Goal: Task Accomplishment & Management: Complete application form

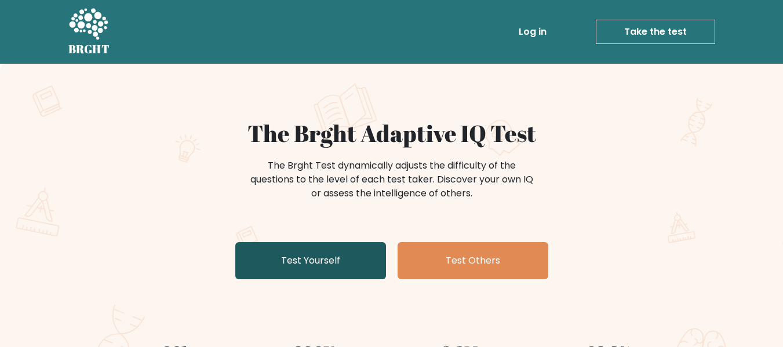
click at [340, 265] on link "Test Yourself" at bounding box center [310, 260] width 151 height 37
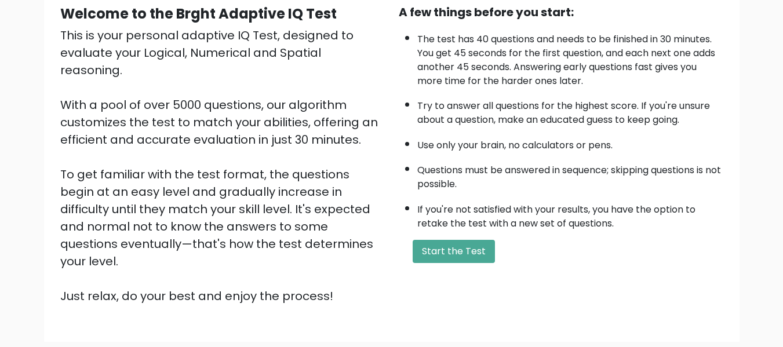
scroll to position [116, 0]
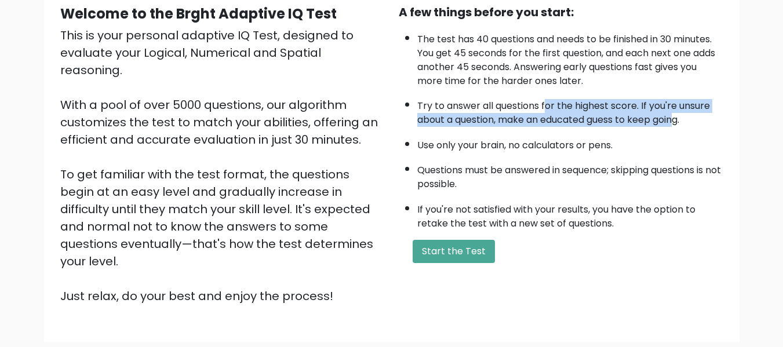
drag, startPoint x: 673, startPoint y: 125, endPoint x: 545, endPoint y: 107, distance: 128.8
click at [545, 107] on li "Try to answer all questions for the highest score. If you're unsure about a que…" at bounding box center [570, 110] width 306 height 34
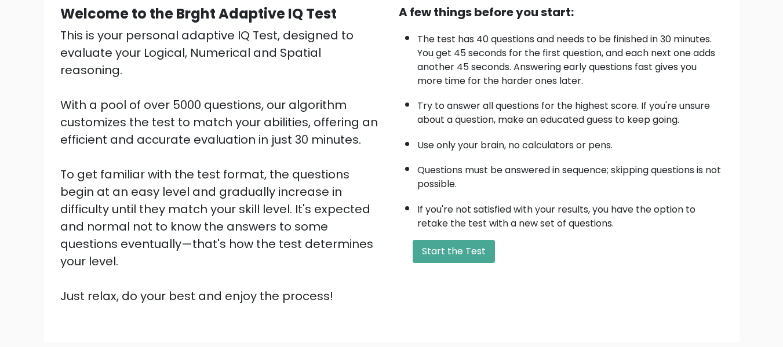
click at [682, 216] on li "If you're not satisfied with your results, you have the option to retake the te…" at bounding box center [570, 214] width 306 height 34
click at [464, 247] on button "Start the Test" at bounding box center [454, 251] width 82 height 23
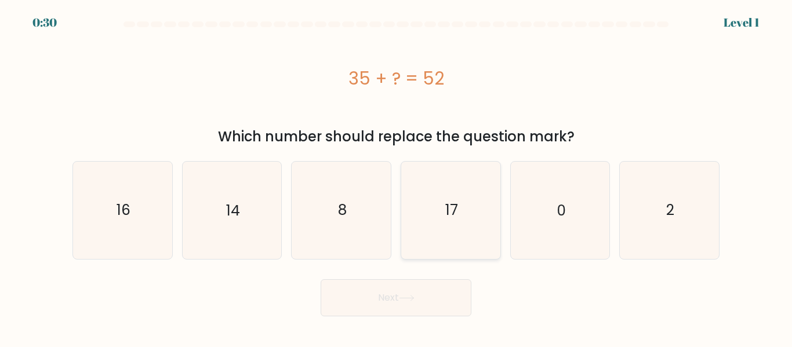
click at [419, 217] on icon "17" at bounding box center [450, 210] width 97 height 97
click at [396, 177] on input "d. 17" at bounding box center [396, 175] width 1 height 3
radio input "true"
click at [426, 294] on button "Next" at bounding box center [395, 297] width 151 height 37
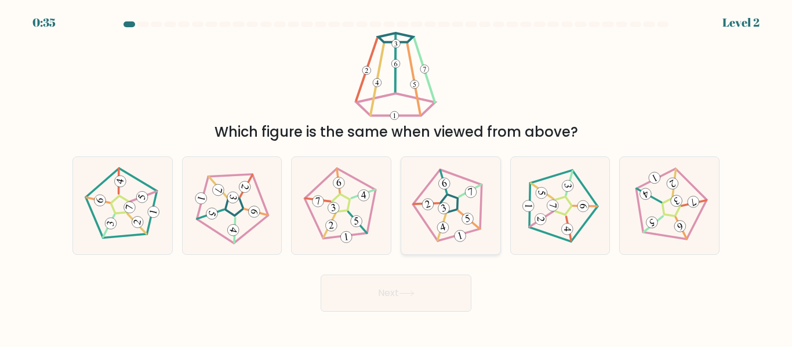
click at [453, 206] on icon at bounding box center [450, 206] width 78 height 78
click at [396, 177] on input "d." at bounding box center [396, 175] width 1 height 3
radio input "true"
click at [411, 289] on button "Next" at bounding box center [395, 293] width 151 height 37
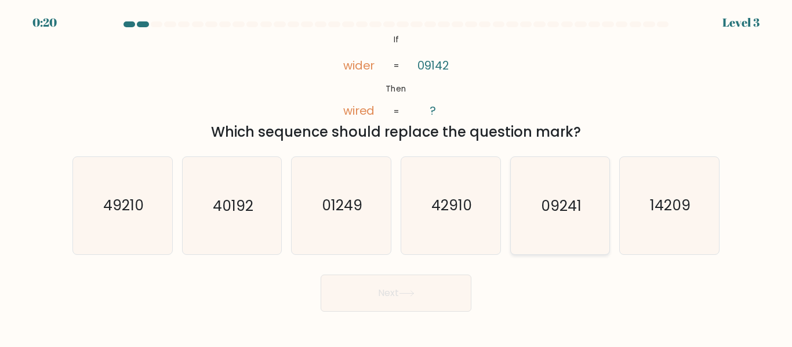
click at [552, 216] on text "09241" at bounding box center [561, 206] width 41 height 20
click at [396, 177] on input "e. 09241" at bounding box center [396, 175] width 1 height 3
radio input "true"
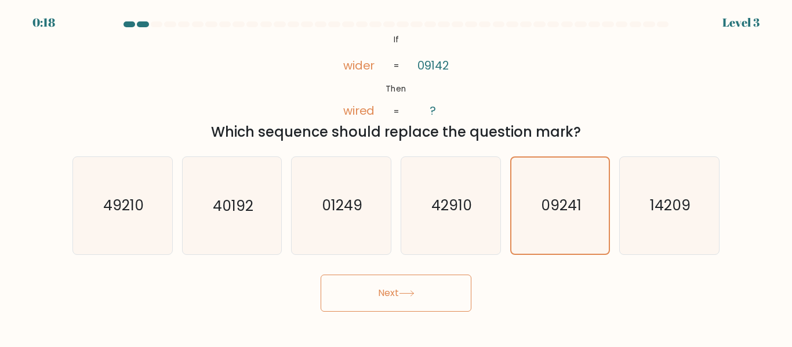
drag, startPoint x: 418, startPoint y: 288, endPoint x: 529, endPoint y: 270, distance: 112.1
click at [420, 289] on button "Next" at bounding box center [395, 293] width 151 height 37
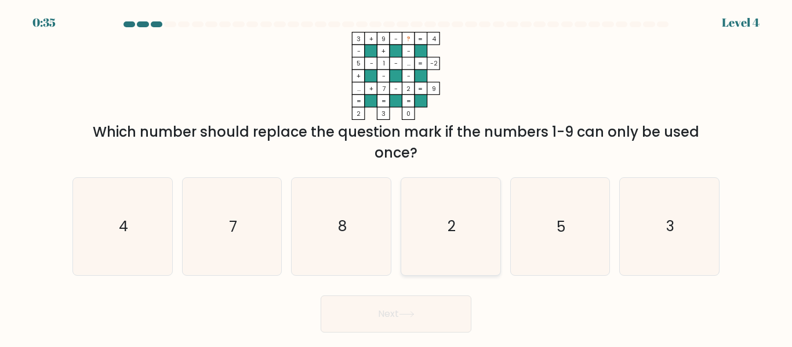
drag, startPoint x: 334, startPoint y: 232, endPoint x: 404, endPoint y: 241, distance: 70.7
click at [334, 232] on icon "8" at bounding box center [341, 226] width 97 height 97
click at [396, 177] on input "c. 8" at bounding box center [396, 175] width 1 height 3
radio input "true"
click at [442, 324] on button "Next" at bounding box center [395, 314] width 151 height 37
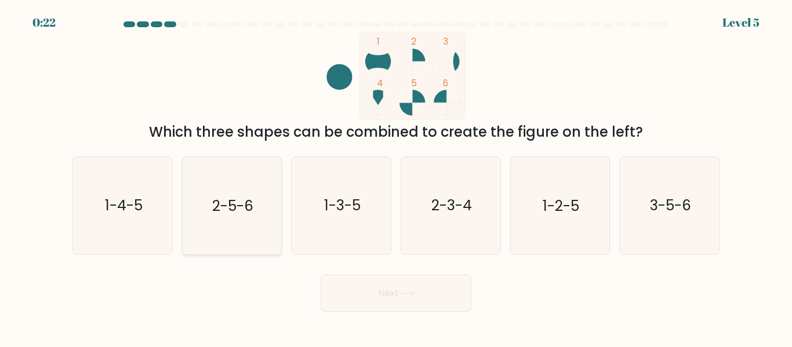
click at [247, 214] on text "2-5-6" at bounding box center [232, 206] width 41 height 20
click at [396, 177] on input "b. 2-5-6" at bounding box center [396, 175] width 1 height 3
radio input "true"
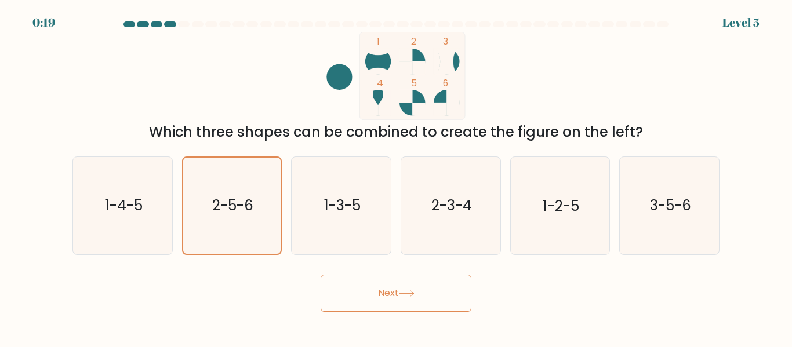
click at [404, 294] on icon at bounding box center [407, 293] width 16 height 6
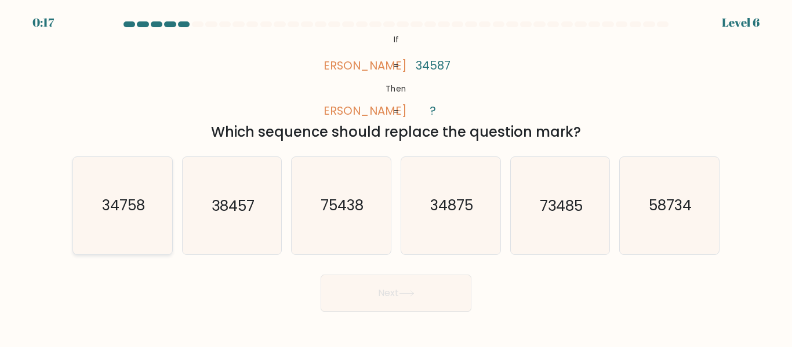
click at [159, 201] on icon "34758" at bounding box center [122, 205] width 97 height 97
click at [396, 177] on input "a. 34758" at bounding box center [396, 175] width 1 height 3
radio input "true"
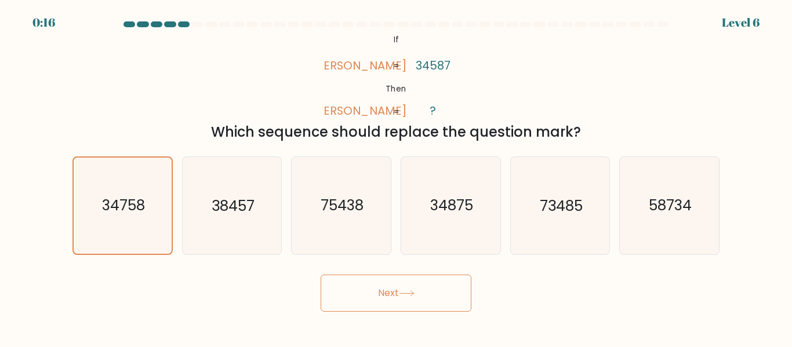
click at [453, 286] on button "Next" at bounding box center [395, 293] width 151 height 37
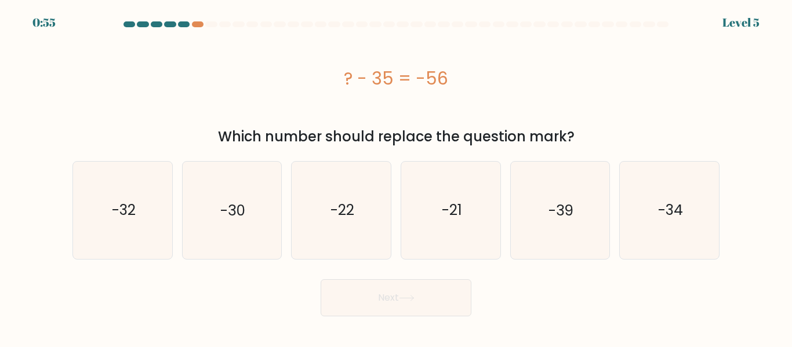
drag, startPoint x: 378, startPoint y: 295, endPoint x: 396, endPoint y: 301, distance: 18.9
click at [381, 295] on button "Next" at bounding box center [395, 297] width 151 height 37
click at [469, 215] on icon "-21" at bounding box center [450, 210] width 97 height 97
click at [396, 177] on input "d. -21" at bounding box center [396, 175] width 1 height 3
radio input "true"
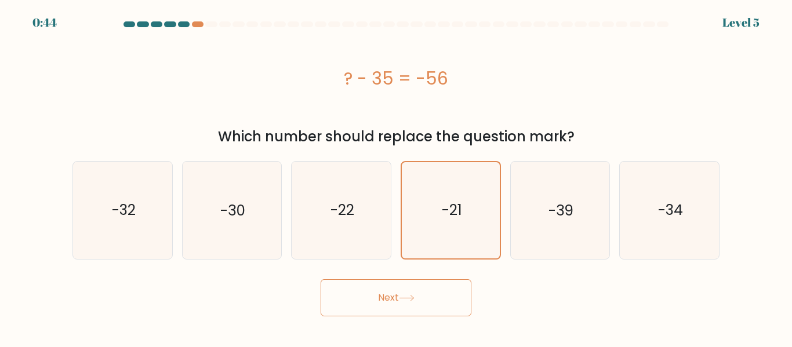
click at [445, 304] on button "Next" at bounding box center [395, 297] width 151 height 37
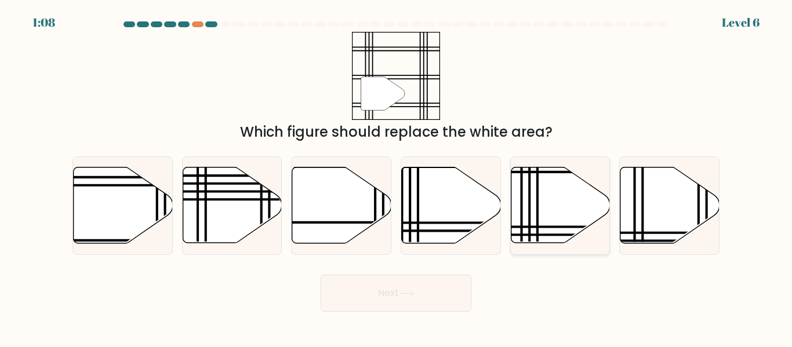
click at [541, 203] on icon at bounding box center [560, 205] width 99 height 76
click at [396, 177] on input "e." at bounding box center [396, 175] width 1 height 3
radio input "true"
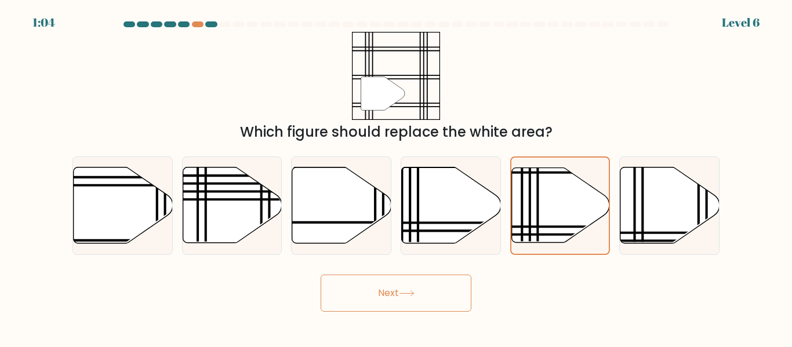
click at [420, 296] on button "Next" at bounding box center [395, 293] width 151 height 37
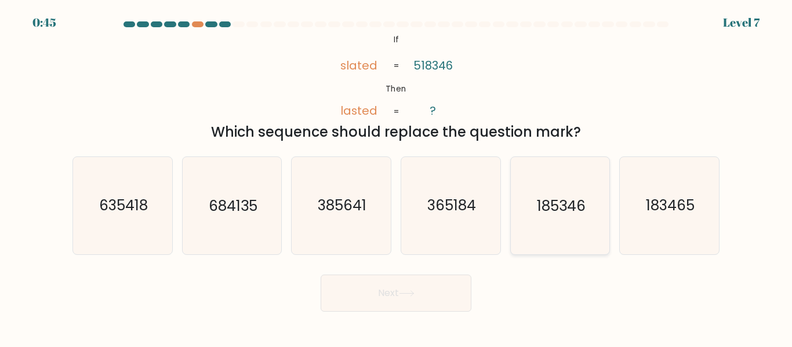
click at [573, 220] on icon "185346" at bounding box center [559, 205] width 97 height 97
click at [396, 177] on input "e. 185346" at bounding box center [396, 175] width 1 height 3
radio input "true"
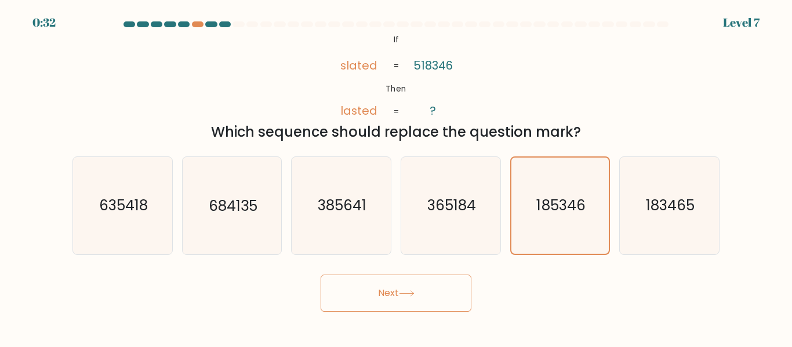
click at [402, 293] on icon at bounding box center [407, 293] width 16 height 6
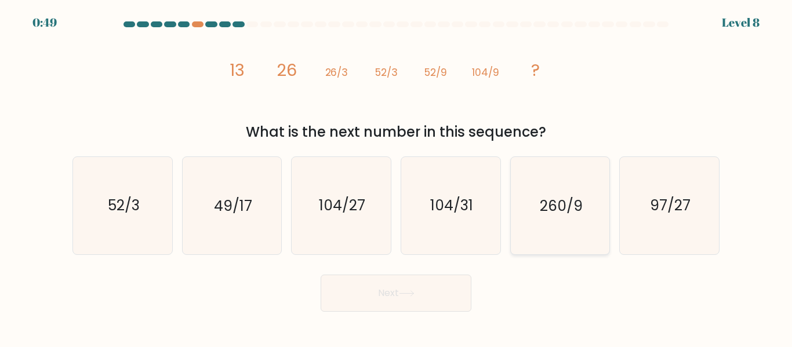
click at [553, 209] on text "260/9" at bounding box center [561, 206] width 43 height 20
click at [396, 177] on input "e. 260/9" at bounding box center [396, 175] width 1 height 3
radio input "true"
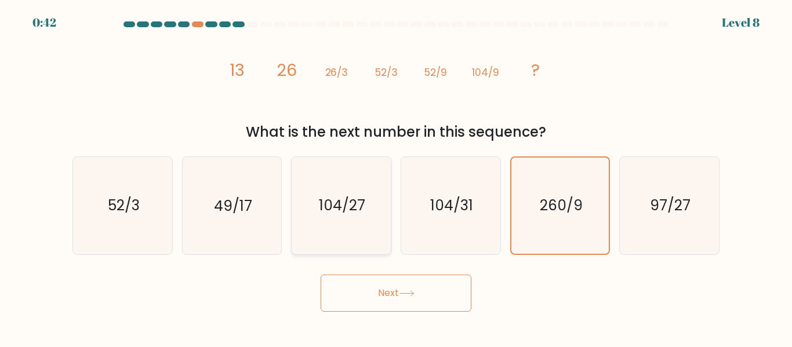
click at [351, 192] on icon "104/27" at bounding box center [341, 205] width 97 height 97
click at [396, 177] on input "c. 104/27" at bounding box center [396, 175] width 1 height 3
radio input "true"
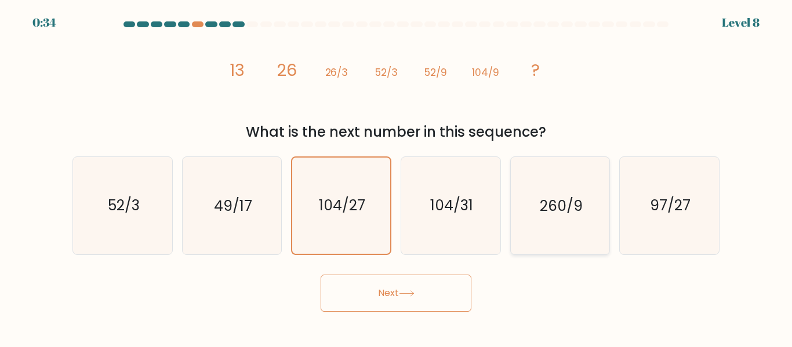
click at [563, 205] on text "260/9" at bounding box center [561, 206] width 43 height 20
click at [396, 177] on input "e. 260/9" at bounding box center [396, 175] width 1 height 3
radio input "true"
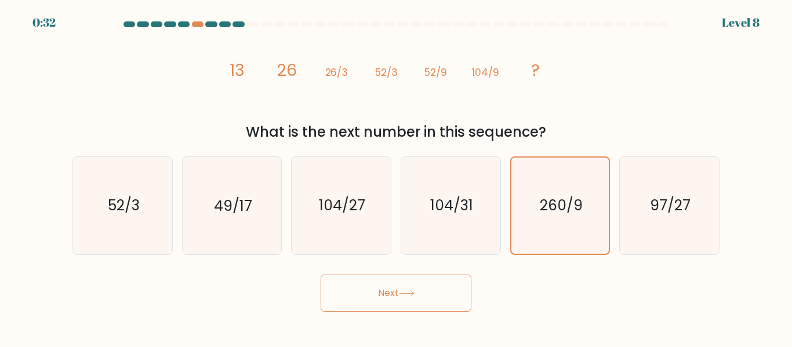
click at [438, 298] on button "Next" at bounding box center [395, 293] width 151 height 37
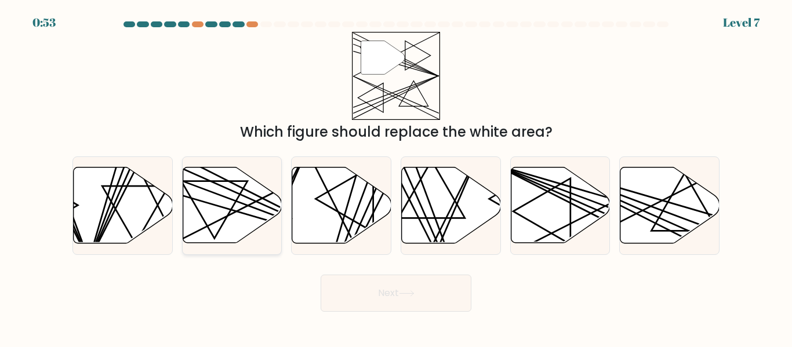
click at [232, 213] on icon at bounding box center [232, 205] width 99 height 76
click at [396, 177] on input "b." at bounding box center [396, 175] width 1 height 3
radio input "true"
click at [418, 291] on button "Next" at bounding box center [395, 293] width 151 height 37
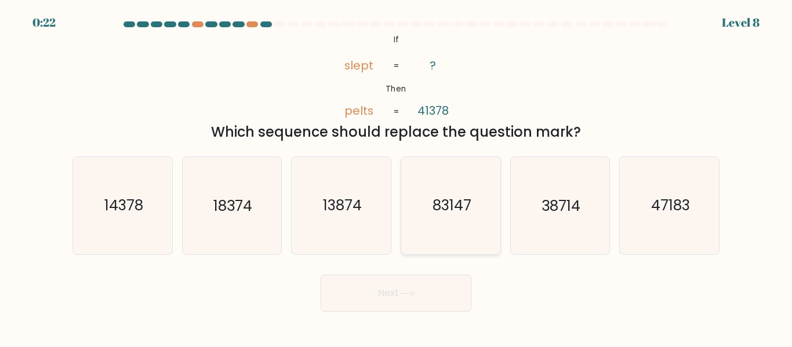
click at [471, 203] on icon "83147" at bounding box center [450, 205] width 97 height 97
click at [396, 177] on input "d. 83147" at bounding box center [396, 175] width 1 height 3
radio input "true"
click at [394, 302] on button "Next" at bounding box center [395, 293] width 151 height 37
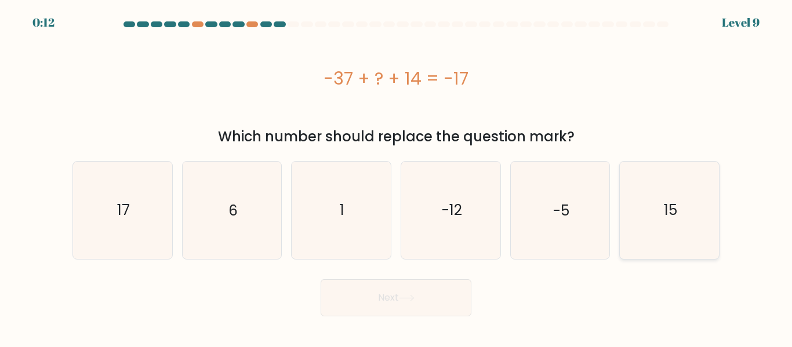
click at [672, 201] on text "15" at bounding box center [670, 210] width 13 height 20
click at [396, 177] on input "f. 15" at bounding box center [396, 175] width 1 height 3
radio input "true"
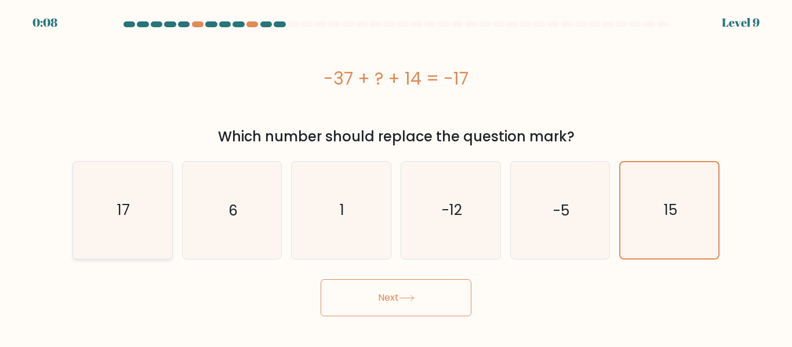
click at [111, 216] on icon "17" at bounding box center [122, 210] width 97 height 97
click at [396, 177] on input "a. 17" at bounding box center [396, 175] width 1 height 3
radio input "true"
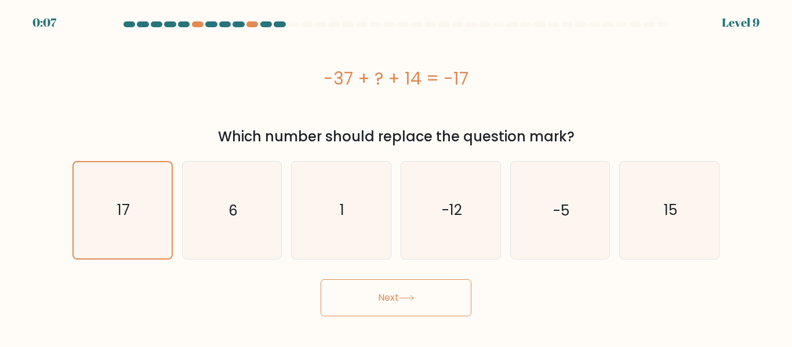
click at [367, 292] on button "Next" at bounding box center [395, 297] width 151 height 37
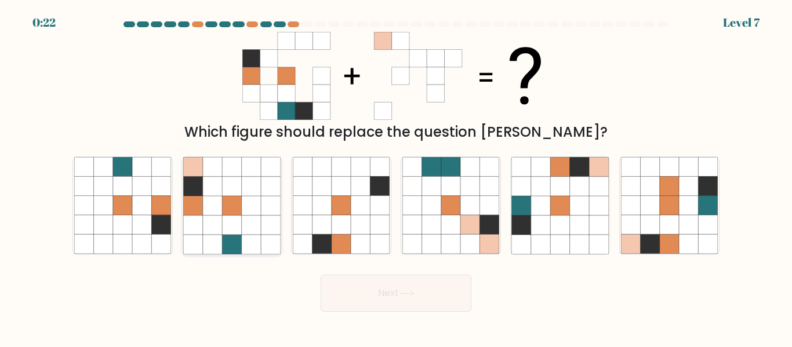
drag, startPoint x: 215, startPoint y: 173, endPoint x: 274, endPoint y: 188, distance: 61.0
click at [215, 174] on icon at bounding box center [212, 167] width 19 height 19
click at [396, 174] on input "b." at bounding box center [396, 175] width 1 height 3
radio input "true"
click at [420, 300] on button "Next" at bounding box center [395, 293] width 151 height 37
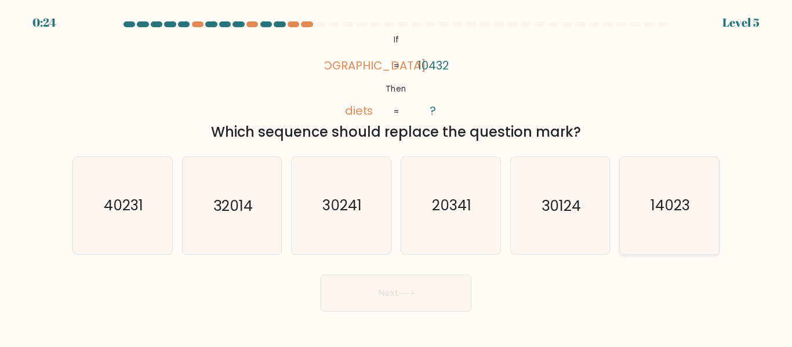
click at [655, 209] on text "14023" at bounding box center [669, 206] width 39 height 20
click at [396, 177] on input "f. 14023" at bounding box center [396, 175] width 1 height 3
radio input "true"
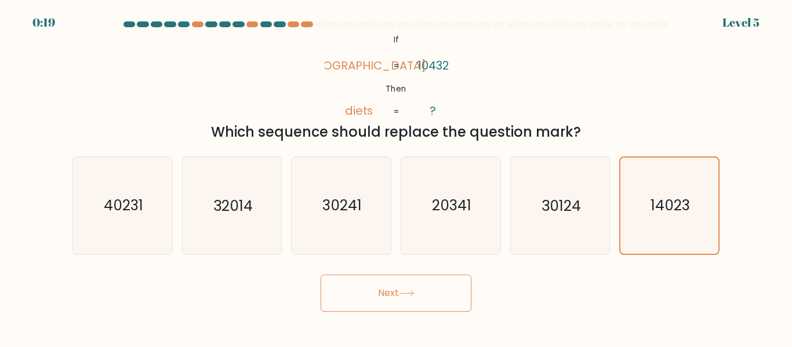
click at [420, 294] on button "Next" at bounding box center [395, 293] width 151 height 37
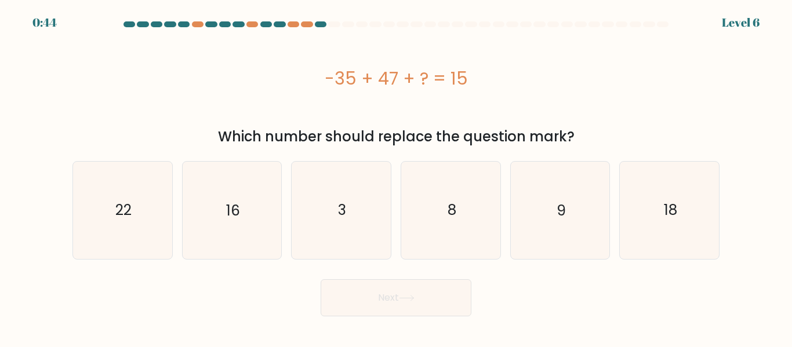
click at [392, 206] on div "c. 3" at bounding box center [341, 210] width 110 height 98
click at [369, 210] on icon "3" at bounding box center [341, 210] width 97 height 97
click at [396, 177] on input "c. 3" at bounding box center [396, 175] width 1 height 3
radio input "true"
click at [420, 309] on button "Next" at bounding box center [395, 297] width 151 height 37
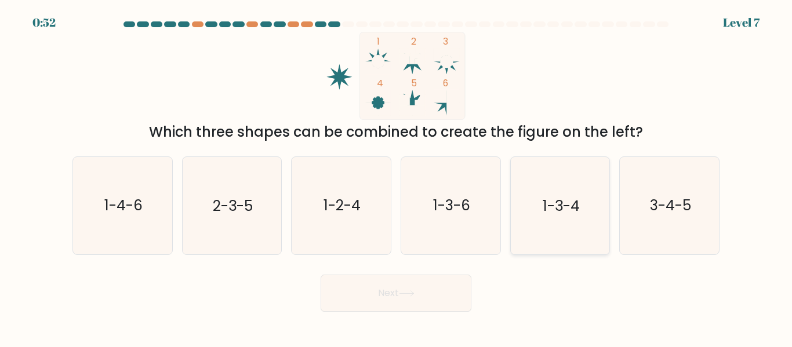
click at [563, 215] on text "1-3-4" at bounding box center [560, 206] width 37 height 20
click at [396, 177] on input "e. 1-3-4" at bounding box center [396, 175] width 1 height 3
radio input "true"
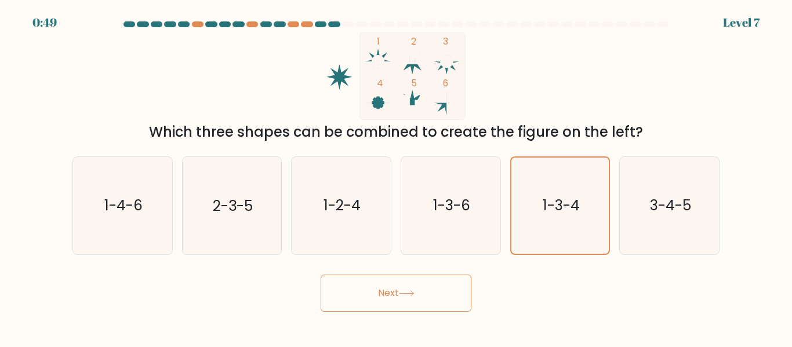
click at [449, 288] on button "Next" at bounding box center [395, 293] width 151 height 37
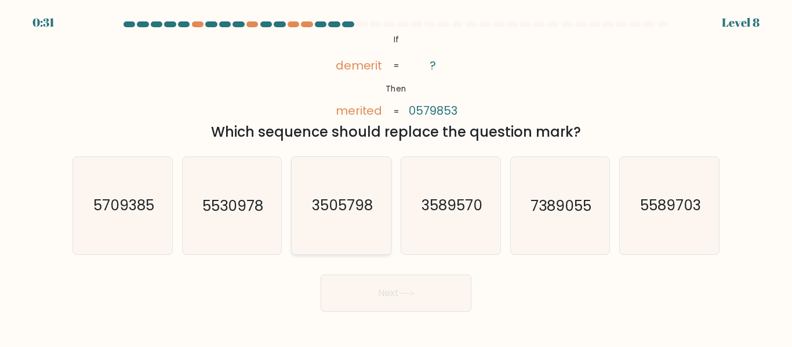
click at [337, 216] on text "3505798" at bounding box center [342, 206] width 61 height 20
click at [396, 177] on input "c. 3505798" at bounding box center [396, 175] width 1 height 3
radio input "true"
click at [409, 294] on icon at bounding box center [407, 293] width 16 height 6
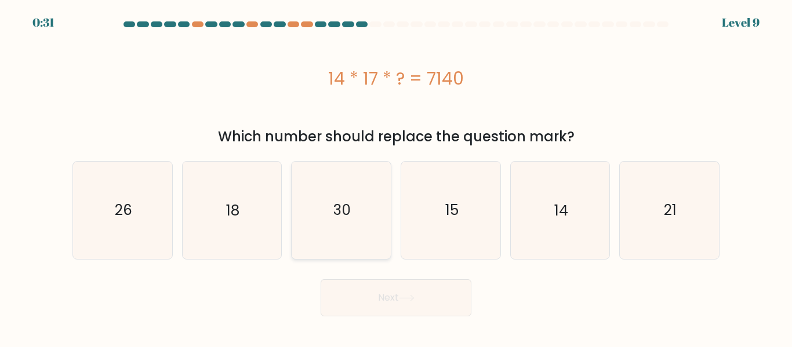
click at [351, 203] on icon "30" at bounding box center [341, 210] width 97 height 97
click at [396, 177] on input "c. 30" at bounding box center [396, 175] width 1 height 3
radio input "true"
click at [426, 299] on button "Next" at bounding box center [395, 297] width 151 height 37
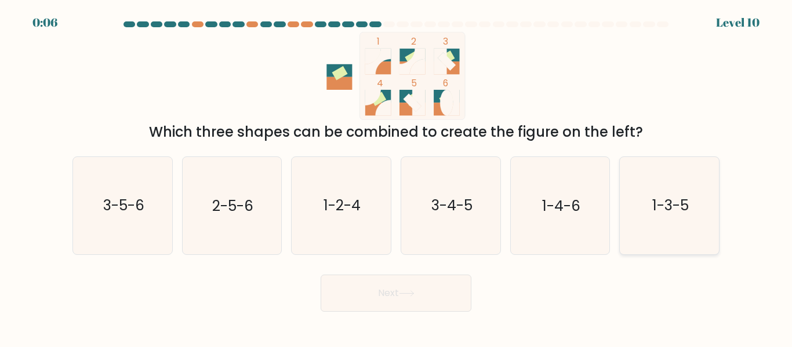
click at [653, 205] on text "1-3-5" at bounding box center [670, 206] width 37 height 20
click at [396, 177] on input "f. 1-3-5" at bounding box center [396, 175] width 1 height 3
radio input "true"
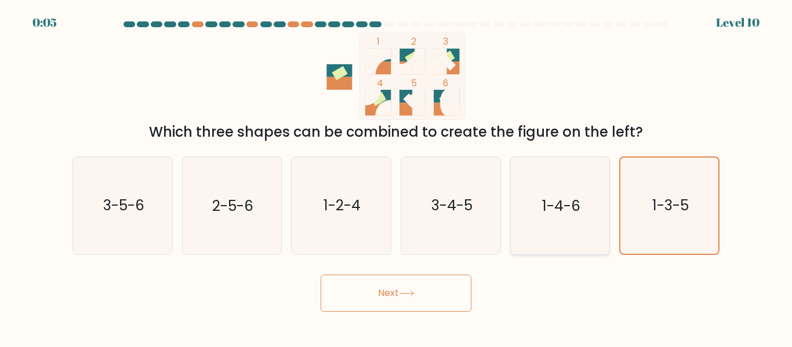
click at [559, 217] on icon "1-4-6" at bounding box center [559, 205] width 97 height 97
click at [396, 177] on input "e. 1-4-6" at bounding box center [396, 175] width 1 height 3
radio input "true"
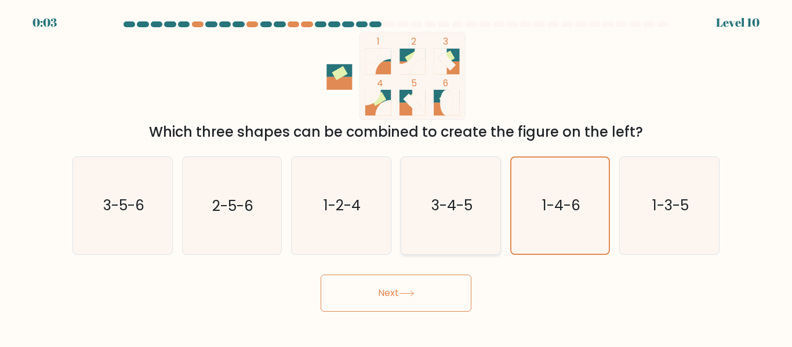
click at [453, 212] on text "3-4-5" at bounding box center [451, 206] width 41 height 20
click at [396, 177] on input "d. 3-4-5" at bounding box center [396, 175] width 1 height 3
radio input "true"
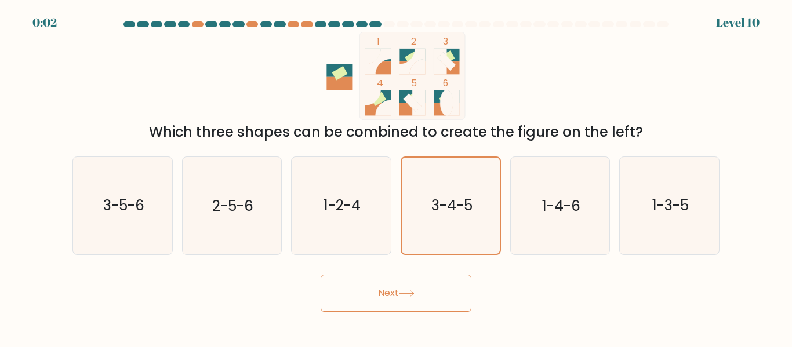
click at [406, 307] on button "Next" at bounding box center [395, 293] width 151 height 37
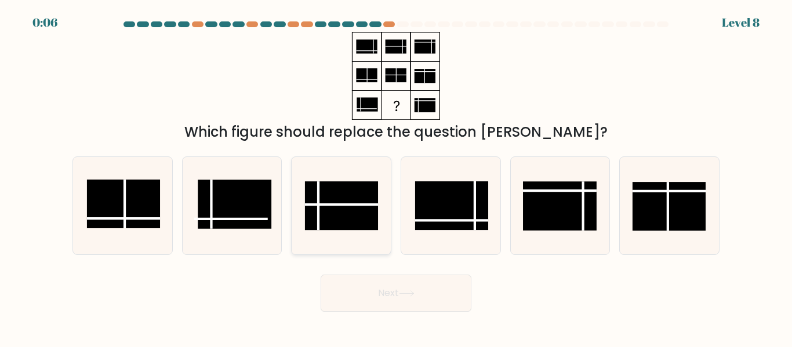
click at [351, 212] on rect at bounding box center [341, 206] width 73 height 49
click at [396, 177] on input "c." at bounding box center [396, 175] width 1 height 3
radio input "true"
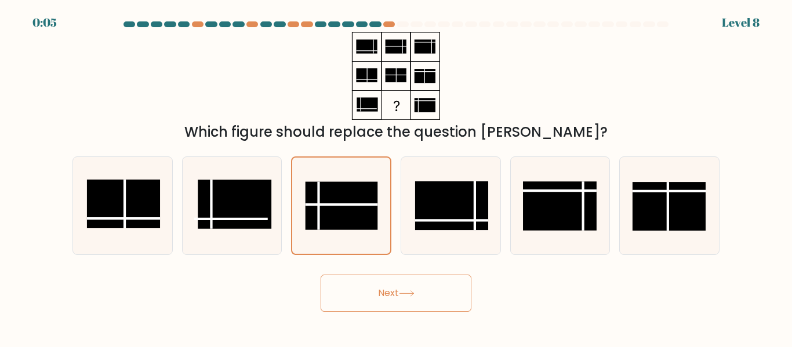
click at [406, 290] on icon at bounding box center [407, 293] width 16 height 6
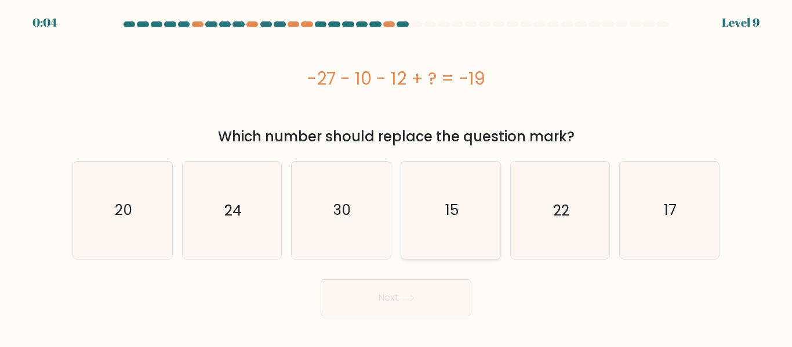
click at [469, 210] on icon "15" at bounding box center [450, 210] width 97 height 97
click at [396, 177] on input "d. 15" at bounding box center [396, 175] width 1 height 3
radio input "true"
click at [435, 288] on button "Next" at bounding box center [395, 297] width 151 height 37
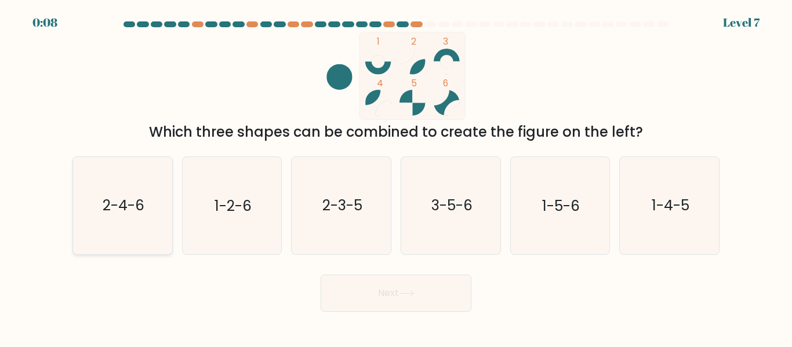
click at [147, 212] on icon "2-4-6" at bounding box center [122, 205] width 97 height 97
click at [396, 177] on input "a. 2-4-6" at bounding box center [396, 175] width 1 height 3
radio input "true"
click at [430, 297] on button "Next" at bounding box center [395, 293] width 151 height 37
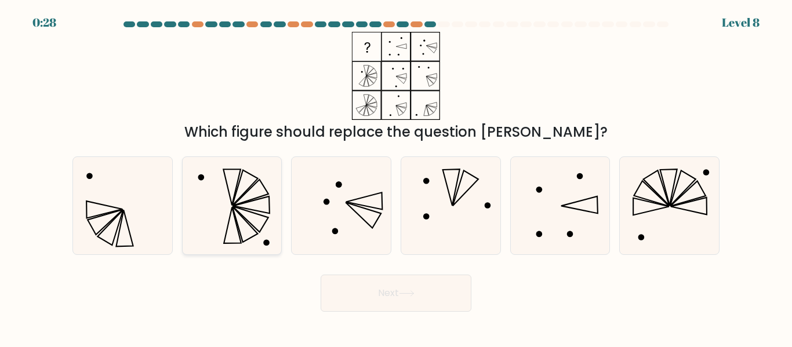
click at [250, 197] on icon at bounding box center [231, 205] width 97 height 97
click at [396, 177] on input "b." at bounding box center [396, 175] width 1 height 3
radio input "true"
click at [403, 285] on button "Next" at bounding box center [395, 293] width 151 height 37
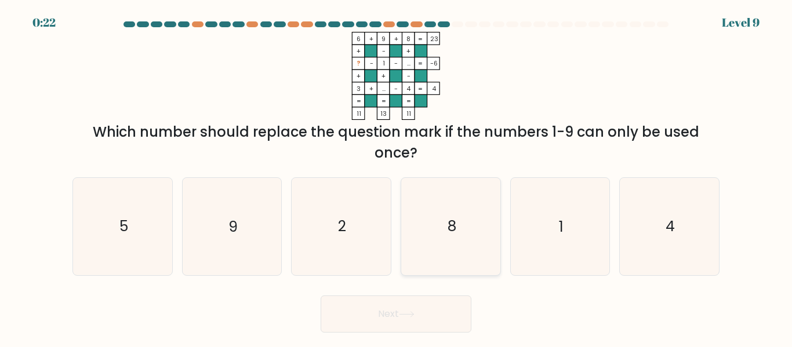
drag, startPoint x: 449, startPoint y: 228, endPoint x: 454, endPoint y: 235, distance: 8.7
click at [449, 230] on text "8" at bounding box center [451, 227] width 9 height 20
click at [396, 177] on input "d. 8" at bounding box center [396, 175] width 1 height 3
radio input "true"
click at [414, 311] on icon at bounding box center [407, 314] width 16 height 6
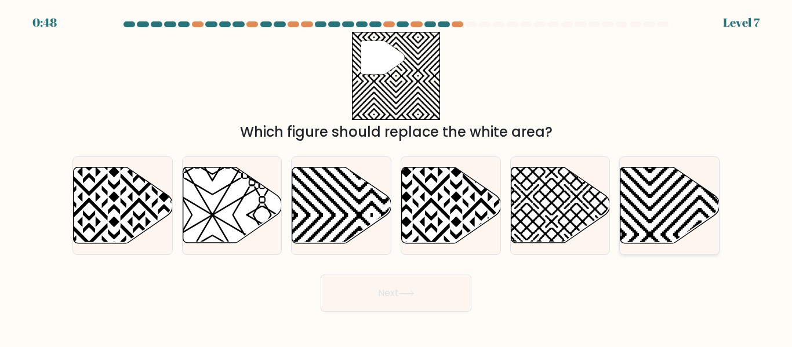
click at [668, 189] on icon at bounding box center [669, 205] width 99 height 76
click at [396, 177] on input "f." at bounding box center [396, 175] width 1 height 3
radio input "true"
click at [423, 296] on button "Next" at bounding box center [395, 293] width 151 height 37
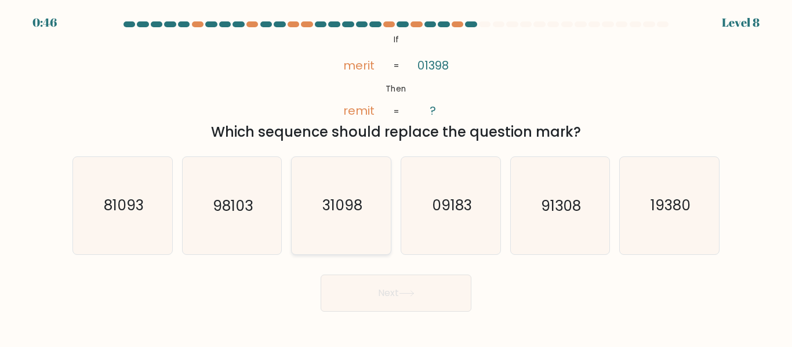
click at [373, 199] on icon "31098" at bounding box center [341, 205] width 97 height 97
click at [396, 177] on input "c. 31098" at bounding box center [396, 175] width 1 height 3
radio input "true"
click at [456, 290] on button "Next" at bounding box center [395, 293] width 151 height 37
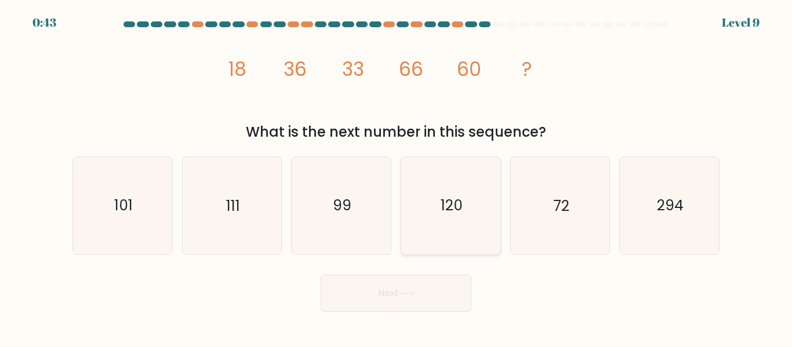
click at [442, 209] on text "120" at bounding box center [451, 206] width 22 height 20
click at [396, 177] on input "d. 120" at bounding box center [396, 175] width 1 height 3
radio input "true"
click at [429, 286] on button "Next" at bounding box center [395, 293] width 151 height 37
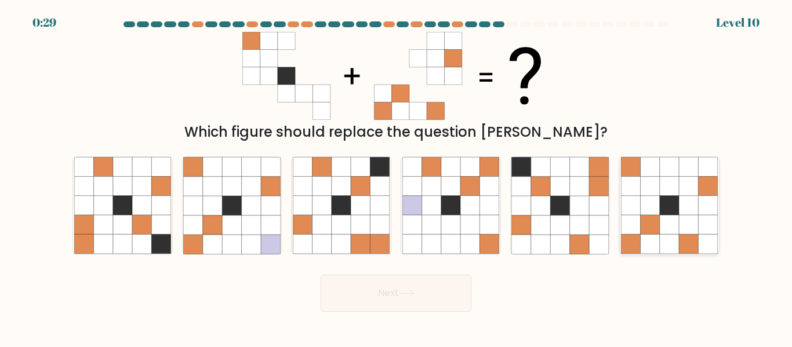
click at [677, 201] on icon at bounding box center [669, 205] width 19 height 19
click at [396, 177] on input "f." at bounding box center [396, 175] width 1 height 3
radio input "true"
click at [419, 289] on button "Next" at bounding box center [395, 293] width 151 height 37
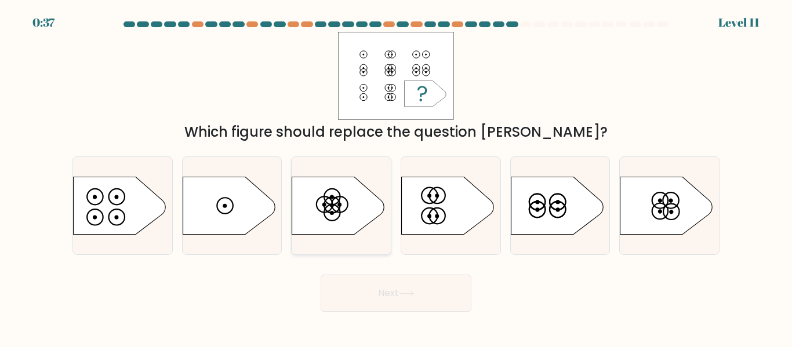
click at [367, 203] on icon at bounding box center [338, 206] width 93 height 58
click at [396, 177] on input "c." at bounding box center [396, 175] width 1 height 3
radio input "true"
click at [667, 208] on circle at bounding box center [660, 211] width 23 height 23
click at [396, 177] on input "f." at bounding box center [396, 175] width 1 height 3
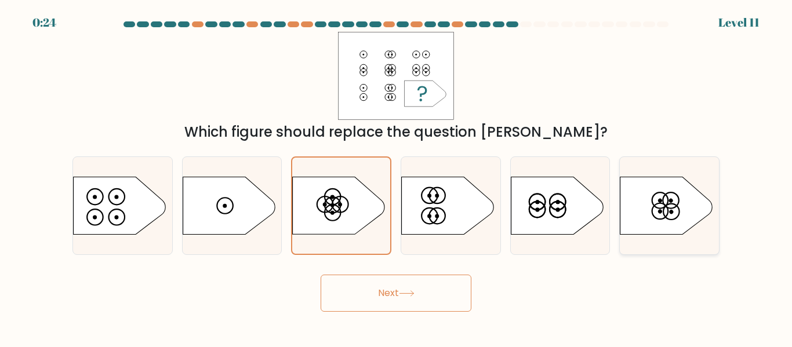
radio input "true"
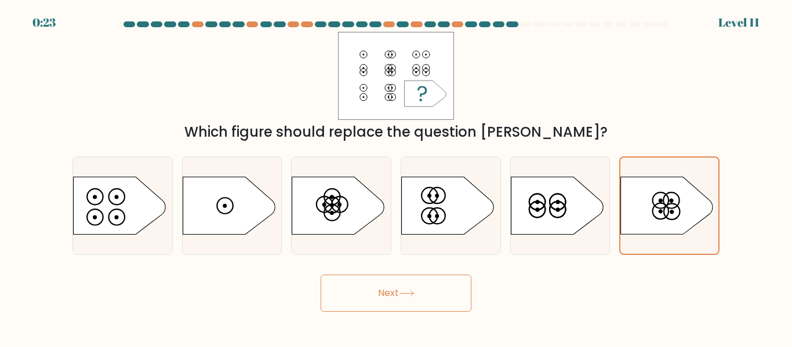
click at [394, 288] on button "Next" at bounding box center [395, 293] width 151 height 37
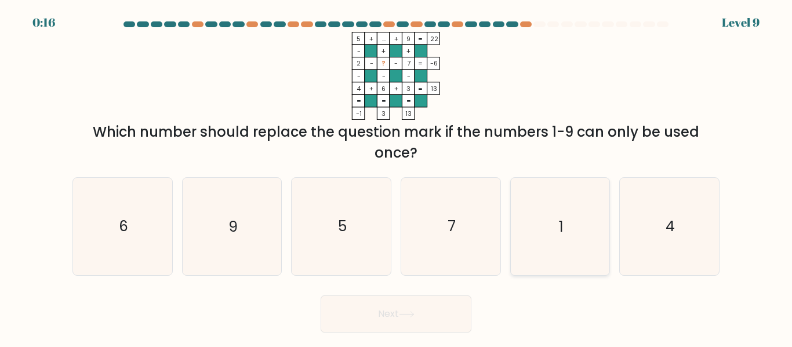
click at [552, 227] on icon "1" at bounding box center [559, 226] width 97 height 97
click at [396, 177] on input "e. 1" at bounding box center [396, 175] width 1 height 3
radio input "true"
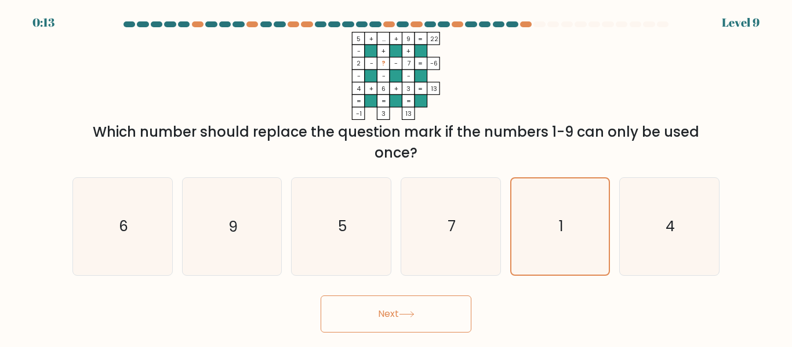
click at [447, 306] on button "Next" at bounding box center [395, 314] width 151 height 37
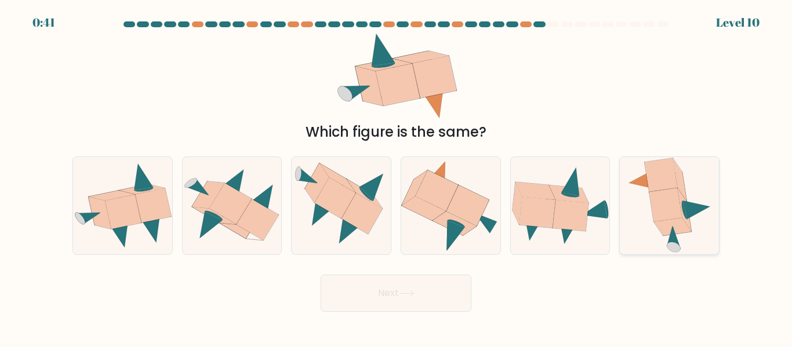
click at [658, 193] on icon at bounding box center [665, 205] width 33 height 34
click at [396, 177] on input "f." at bounding box center [396, 175] width 1 height 3
radio input "true"
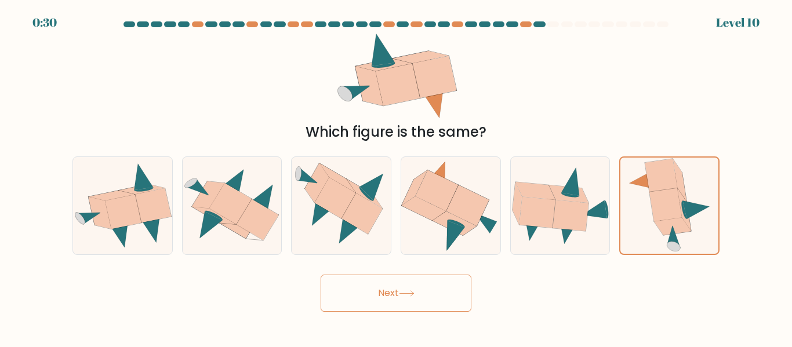
click at [429, 299] on button "Next" at bounding box center [395, 293] width 151 height 37
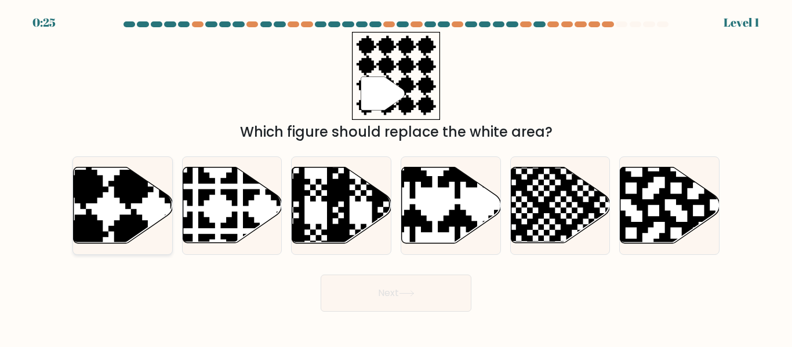
click at [126, 198] on icon at bounding box center [154, 165] width 180 height 180
click at [396, 177] on input "a." at bounding box center [396, 175] width 1 height 3
radio input "true"
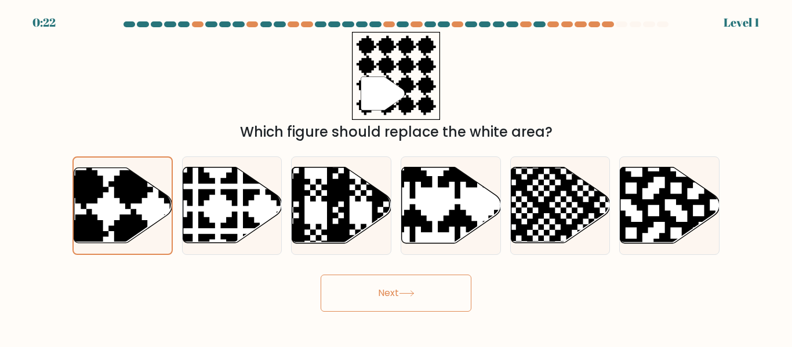
click at [426, 298] on button "Next" at bounding box center [395, 293] width 151 height 37
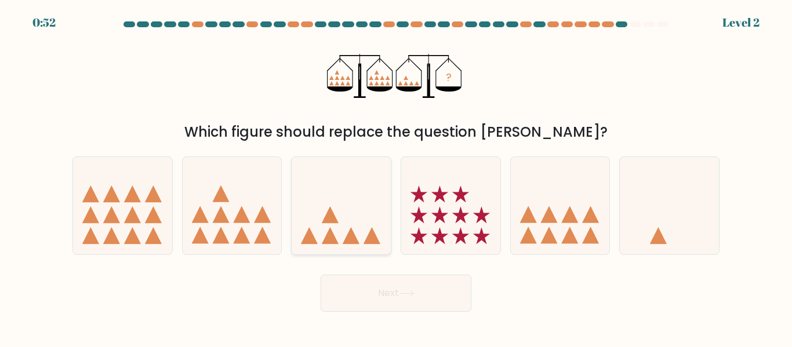
click at [352, 231] on icon at bounding box center [351, 235] width 17 height 17
click at [396, 177] on input "c." at bounding box center [396, 175] width 1 height 3
radio input "true"
drag, startPoint x: 384, startPoint y: 304, endPoint x: 414, endPoint y: 300, distance: 30.4
click at [384, 304] on button "Next" at bounding box center [395, 293] width 151 height 37
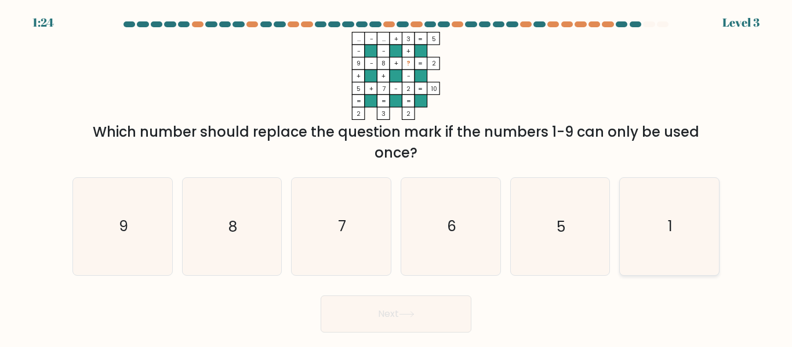
click at [679, 239] on icon "1" at bounding box center [669, 226] width 97 height 97
click at [396, 177] on input "f. 1" at bounding box center [396, 175] width 1 height 3
radio input "true"
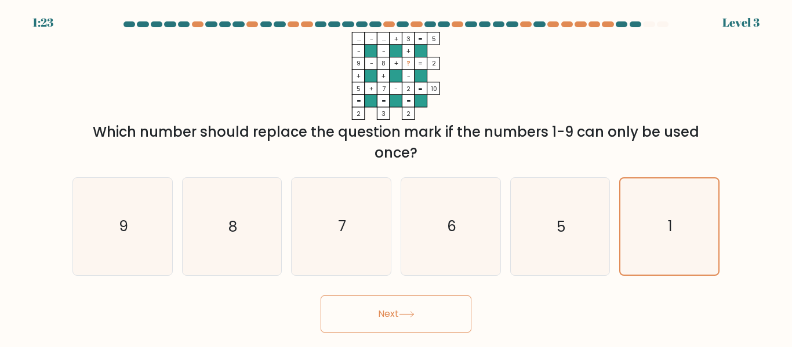
drag, startPoint x: 408, startPoint y: 323, endPoint x: 415, endPoint y: 320, distance: 7.3
click at [409, 323] on button "Next" at bounding box center [395, 314] width 151 height 37
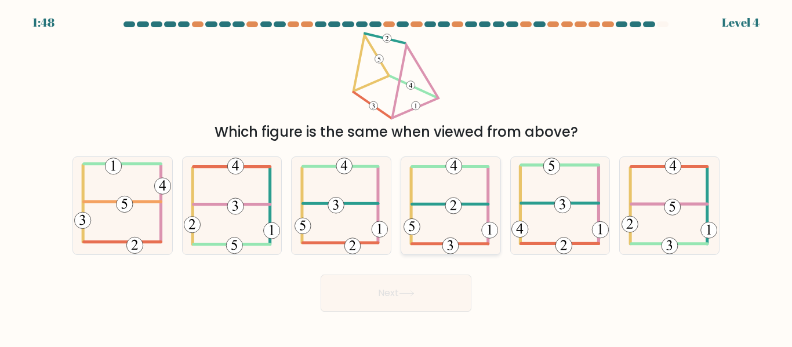
click at [453, 228] on icon at bounding box center [450, 205] width 94 height 97
click at [396, 177] on input "d." at bounding box center [396, 175] width 1 height 3
radio input "true"
click at [420, 299] on button "Next" at bounding box center [395, 293] width 151 height 37
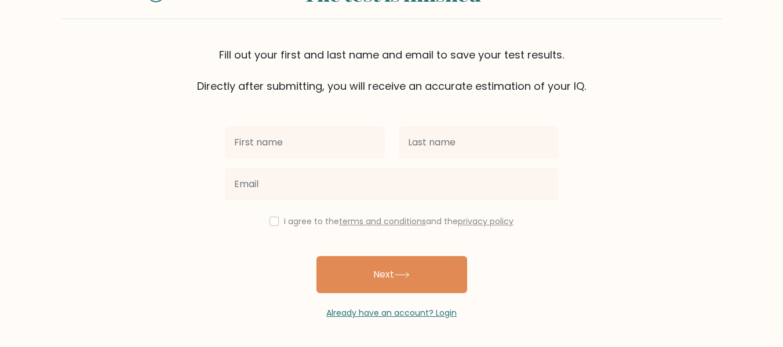
scroll to position [2, 0]
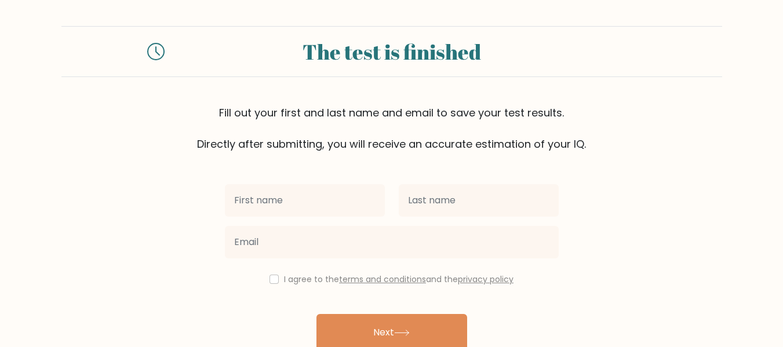
click at [332, 195] on input "text" at bounding box center [305, 200] width 160 height 32
type input "JORDAN"
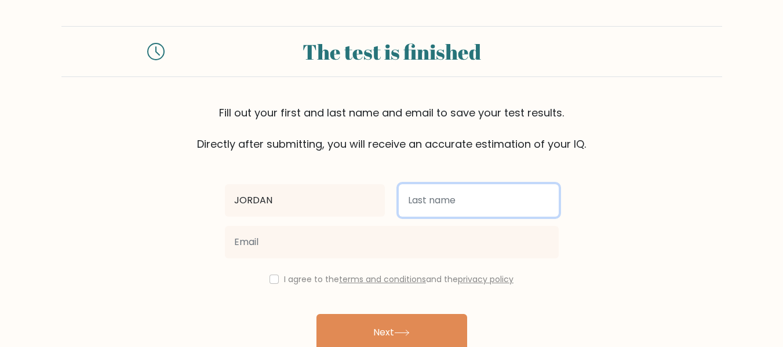
click at [434, 197] on input "text" at bounding box center [479, 200] width 160 height 32
type input "[PERSON_NAME]"
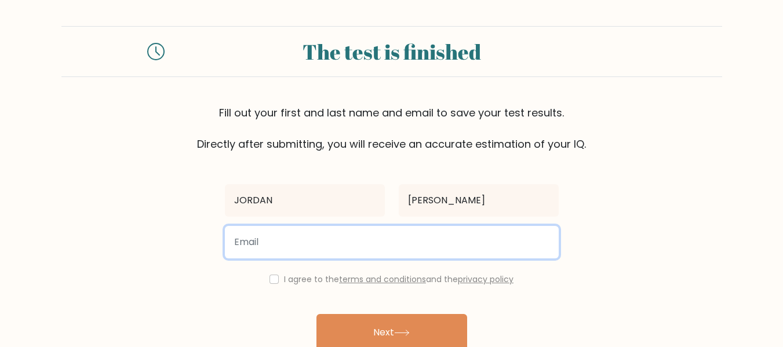
click at [349, 241] on input "email" at bounding box center [392, 242] width 334 height 32
type input "jrdn.dcruz@gmail.com"
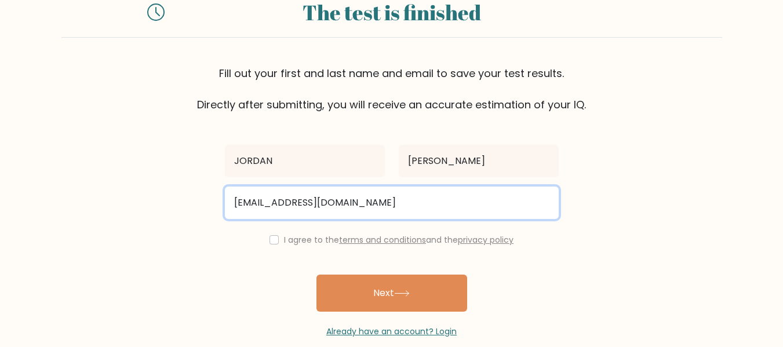
scroll to position [60, 0]
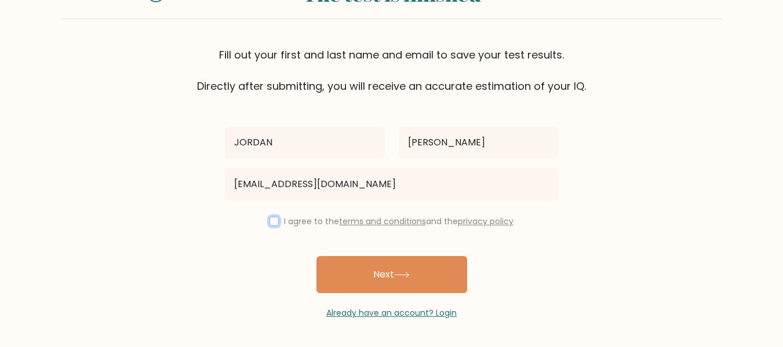
click at [274, 223] on input "checkbox" at bounding box center [273, 221] width 9 height 9
click at [380, 255] on div "JORDAN DELA CRUZ jrdn.dcruz@gmail.com I agree to the terms and conditions and t…" at bounding box center [392, 206] width 348 height 225
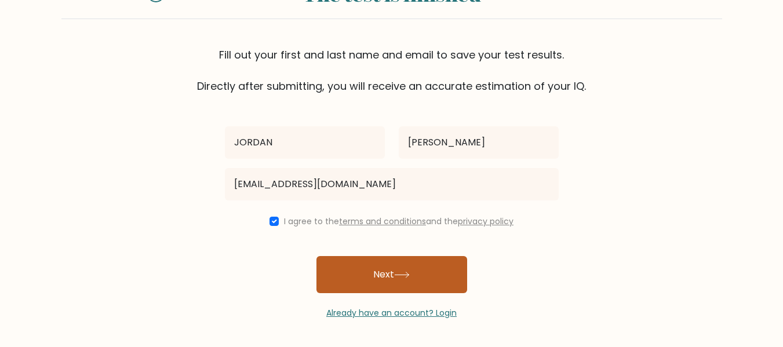
click at [405, 285] on button "Next" at bounding box center [391, 274] width 151 height 37
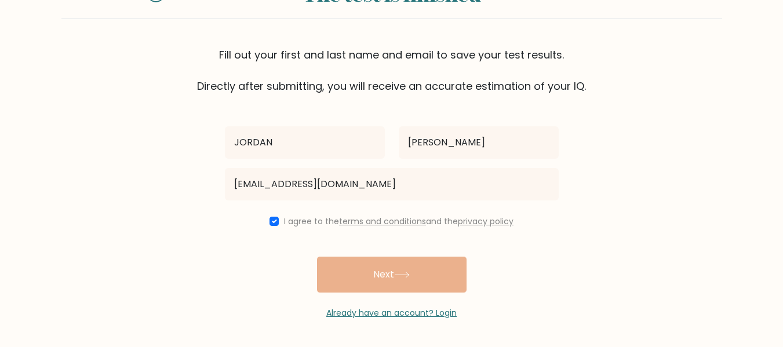
click at [420, 279] on div "JORDAN DELA CRUZ jrdn.dcruz@gmail.com I agree to the terms and conditions and t…" at bounding box center [392, 206] width 348 height 225
click at [403, 275] on div "JORDAN DELA CRUZ jrdn.dcruz@gmail.com I agree to the terms and conditions and t…" at bounding box center [392, 206] width 348 height 225
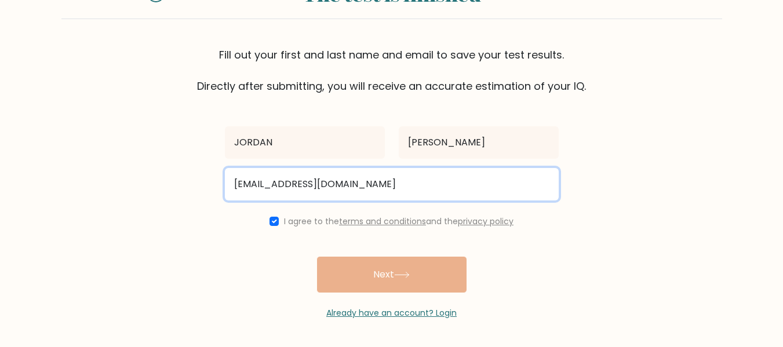
click at [400, 180] on input "jrdn.dcruz@gmail.com" at bounding box center [392, 184] width 334 height 32
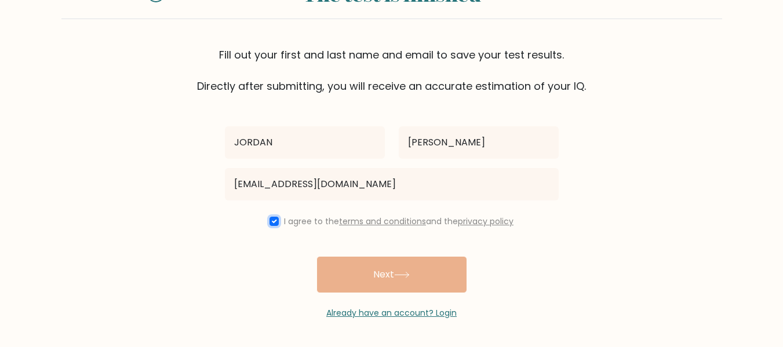
click at [269, 223] on input "checkbox" at bounding box center [273, 221] width 9 height 9
click at [269, 225] on input "checkbox" at bounding box center [273, 221] width 9 height 9
checkbox input "true"
click at [402, 277] on div "JORDAN DELA CRUZ jrdn.dcruz@gmail.com I agree to the terms and conditions and t…" at bounding box center [392, 206] width 348 height 225
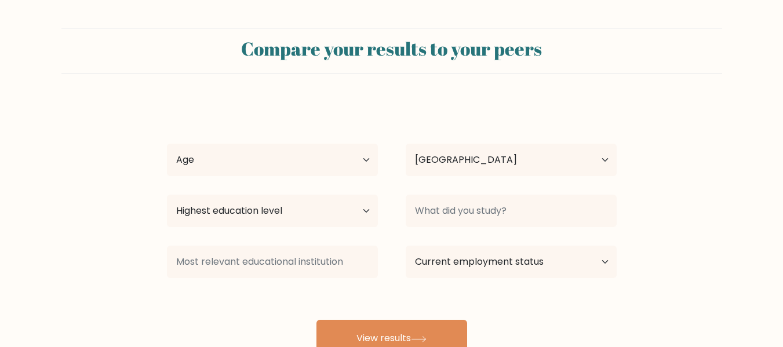
select select "PH"
click at [495, 165] on select "Country [GEOGRAPHIC_DATA] [GEOGRAPHIC_DATA] [GEOGRAPHIC_DATA] [US_STATE] [GEOGR…" at bounding box center [511, 160] width 211 height 32
click at [406, 144] on select "Country [GEOGRAPHIC_DATA] [GEOGRAPHIC_DATA] [GEOGRAPHIC_DATA] [US_STATE] [GEOGR…" at bounding box center [511, 160] width 211 height 32
click at [305, 167] on select "Age Under [DEMOGRAPHIC_DATA] [DEMOGRAPHIC_DATA] [DEMOGRAPHIC_DATA] [DEMOGRAPHIC…" at bounding box center [272, 160] width 211 height 32
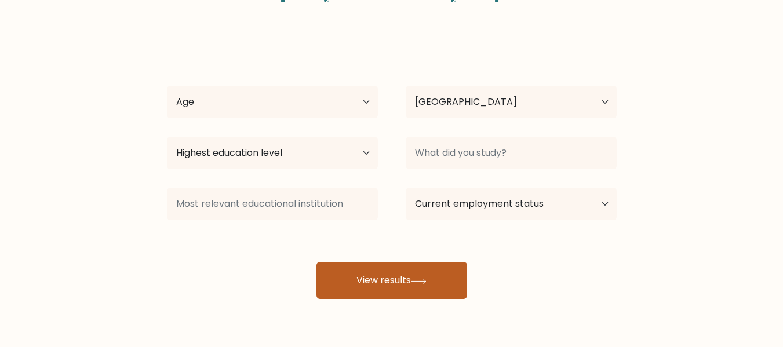
click at [439, 278] on button "View results" at bounding box center [391, 280] width 151 height 37
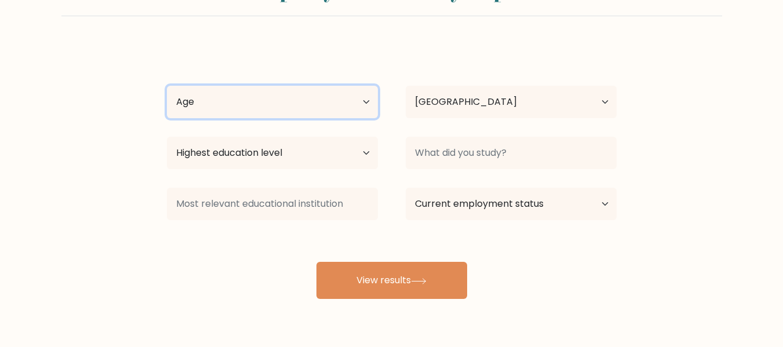
click at [337, 107] on select "Age Under [DEMOGRAPHIC_DATA] [DEMOGRAPHIC_DATA] [DEMOGRAPHIC_DATA] [DEMOGRAPHIC…" at bounding box center [272, 102] width 211 height 32
select select "25_34"
click at [167, 86] on select "Age Under [DEMOGRAPHIC_DATA] [DEMOGRAPHIC_DATA] [DEMOGRAPHIC_DATA] [DEMOGRAPHIC…" at bounding box center [272, 102] width 211 height 32
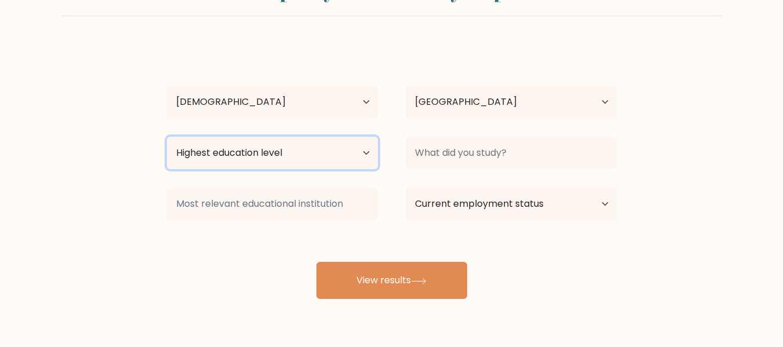
click at [341, 154] on select "Highest education level No schooling Primary Lower Secondary Upper Secondary Oc…" at bounding box center [272, 153] width 211 height 32
select select "bachelors_degree"
click at [167, 137] on select "Highest education level No schooling Primary Lower Secondary Upper Secondary Oc…" at bounding box center [272, 153] width 211 height 32
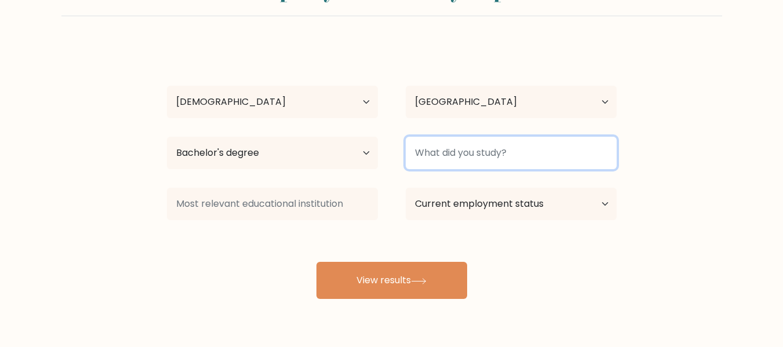
click at [474, 155] on input at bounding box center [511, 153] width 211 height 32
click at [523, 155] on input at bounding box center [511, 153] width 211 height 32
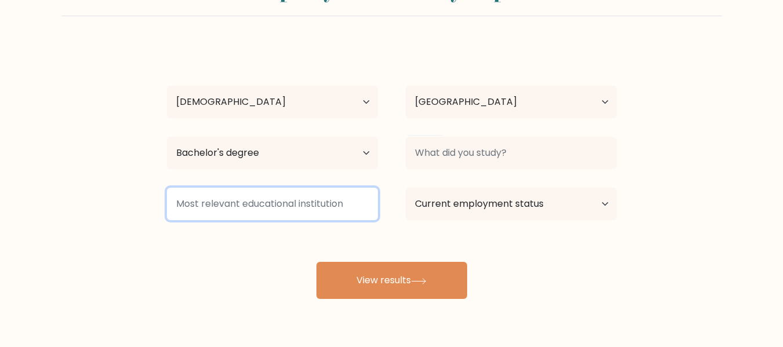
click at [308, 211] on input at bounding box center [272, 204] width 211 height 32
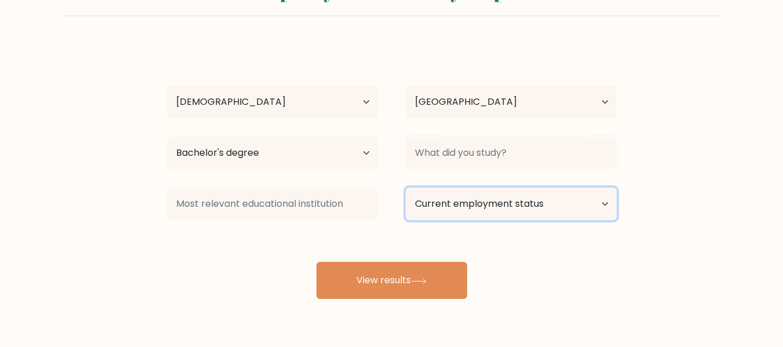
click at [555, 206] on select "Current employment status Employed Student Retired Other / prefer not to answer" at bounding box center [511, 204] width 211 height 32
select select "other"
click at [406, 188] on select "Current employment status Employed Student Retired Other / prefer not to answer" at bounding box center [511, 204] width 211 height 32
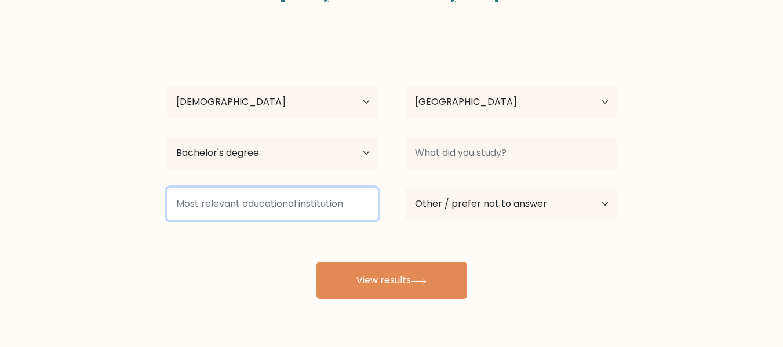
drag, startPoint x: 311, startPoint y: 209, endPoint x: 361, endPoint y: 207, distance: 50.4
click at [313, 209] on input at bounding box center [272, 204] width 211 height 32
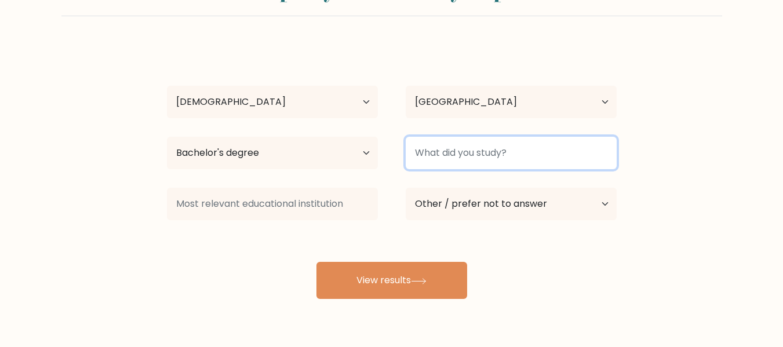
click at [491, 148] on input at bounding box center [511, 153] width 211 height 32
type input "I"
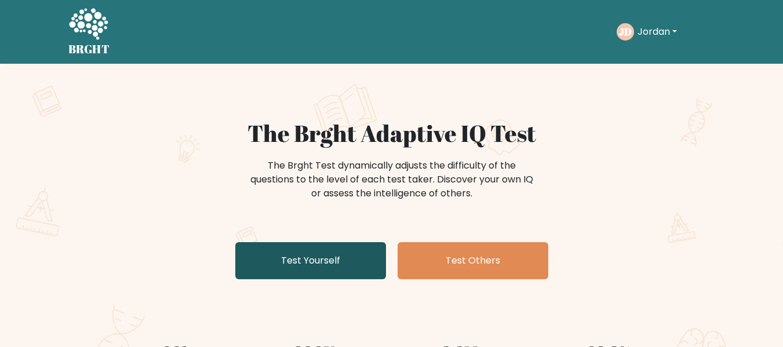
click at [334, 257] on link "Test Yourself" at bounding box center [310, 260] width 151 height 37
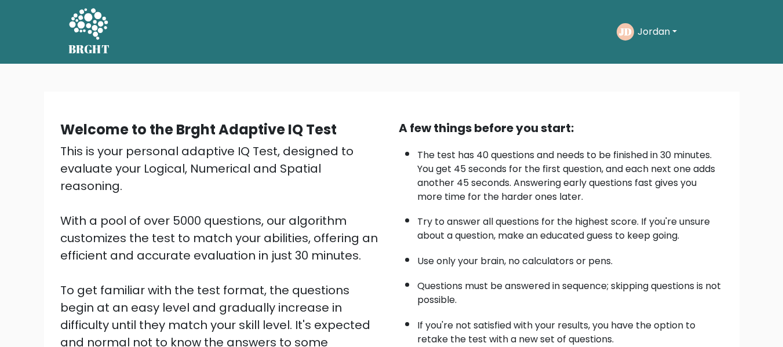
scroll to position [184, 0]
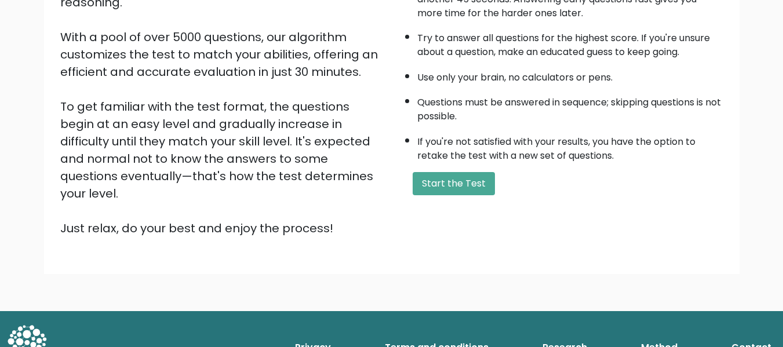
click at [455, 189] on button "Start the Test" at bounding box center [454, 183] width 82 height 23
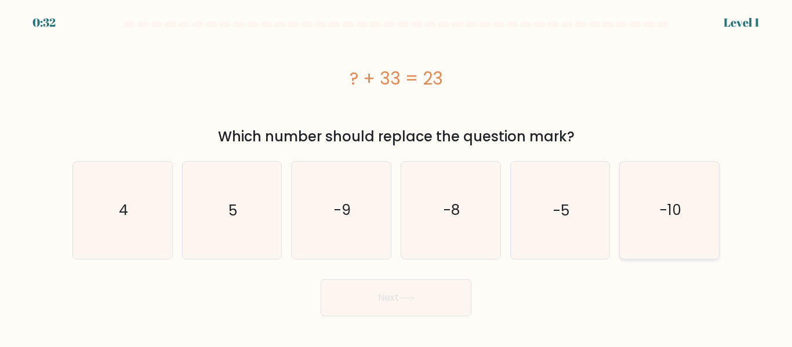
click at [651, 207] on icon "-10" at bounding box center [669, 210] width 97 height 97
click at [396, 177] on input "f. -10" at bounding box center [396, 175] width 1 height 3
radio input "true"
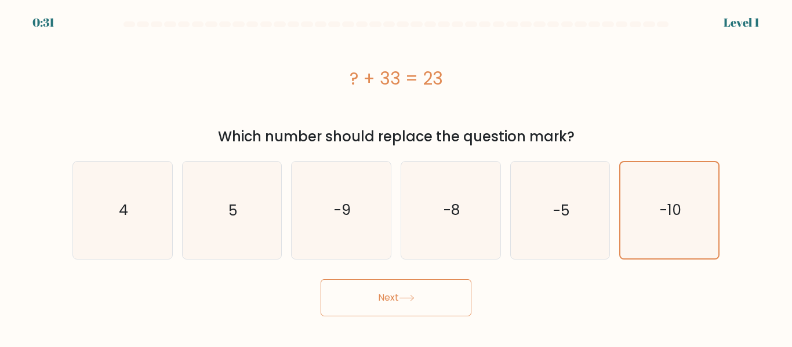
click at [452, 295] on button "Next" at bounding box center [395, 297] width 151 height 37
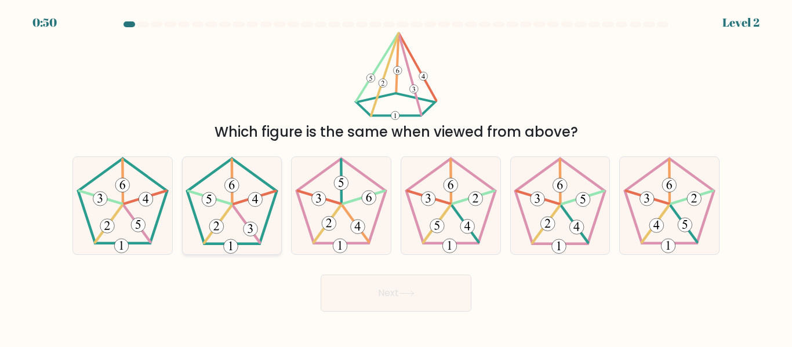
click at [241, 220] on icon at bounding box center [231, 205] width 97 height 97
click at [396, 177] on input "b." at bounding box center [396, 175] width 1 height 3
radio input "true"
click at [417, 311] on button "Next" at bounding box center [395, 293] width 151 height 37
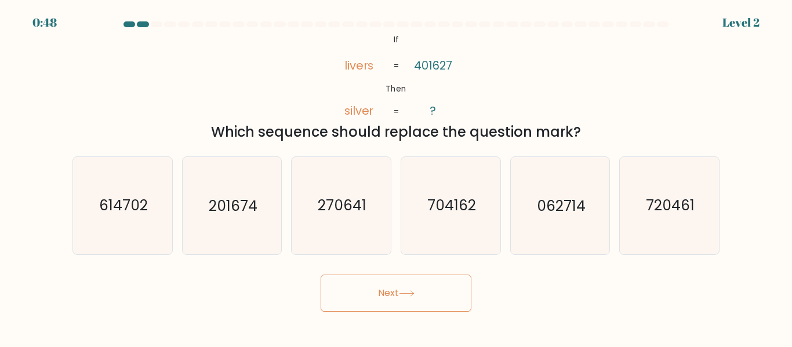
click at [423, 292] on button "Next" at bounding box center [395, 293] width 151 height 37
click at [658, 269] on div "Next" at bounding box center [395, 290] width 661 height 43
click at [462, 215] on text "704162" at bounding box center [451, 206] width 49 height 20
click at [396, 177] on input "d. 704162" at bounding box center [396, 175] width 1 height 3
radio input "true"
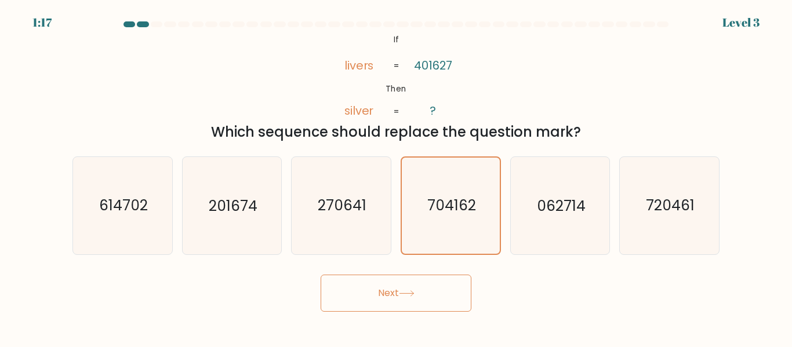
click at [414, 293] on icon at bounding box center [407, 293] width 16 height 6
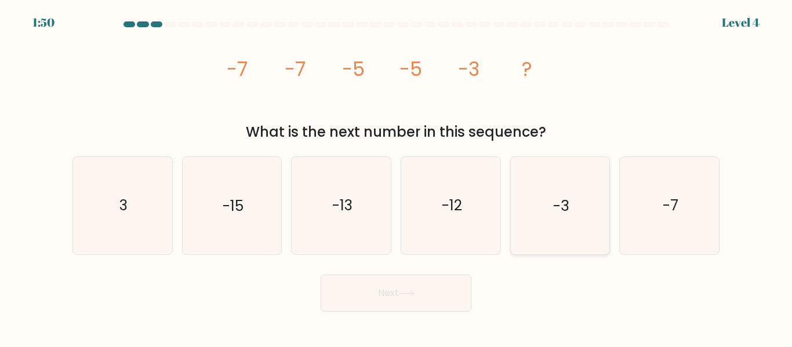
click at [550, 202] on icon "-3" at bounding box center [559, 205] width 97 height 97
click at [396, 177] on input "e. -3" at bounding box center [396, 175] width 1 height 3
radio input "true"
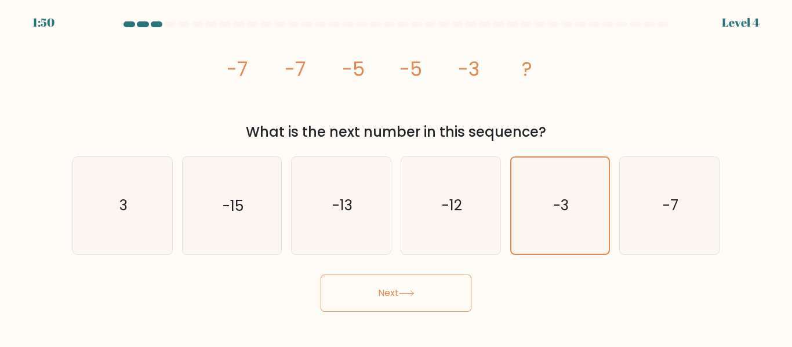
click at [410, 286] on button "Next" at bounding box center [395, 293] width 151 height 37
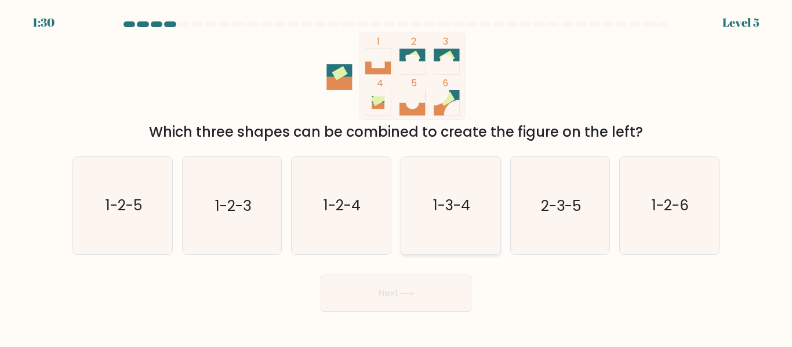
click at [480, 206] on icon "1-3-4" at bounding box center [450, 205] width 97 height 97
click at [396, 177] on input "d. 1-3-4" at bounding box center [396, 175] width 1 height 3
radio input "true"
click at [420, 301] on button "Next" at bounding box center [395, 293] width 151 height 37
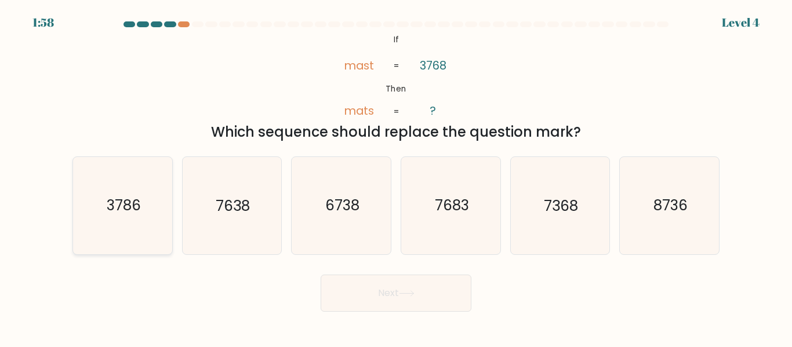
click at [153, 216] on icon "3786" at bounding box center [122, 205] width 97 height 97
click at [396, 177] on input "a. 3786" at bounding box center [396, 175] width 1 height 3
radio input "true"
click at [373, 285] on button "Next" at bounding box center [395, 293] width 151 height 37
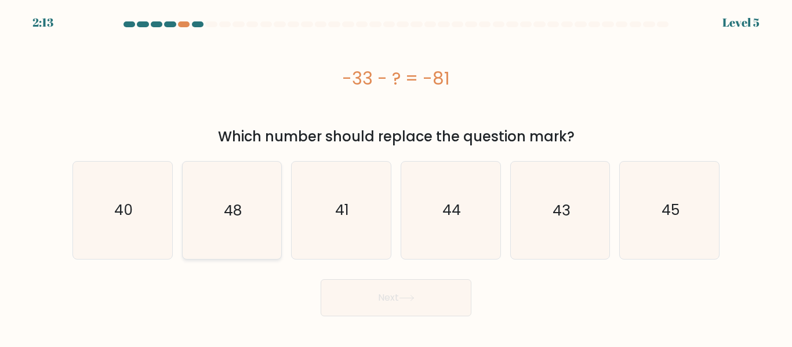
click at [254, 202] on icon "48" at bounding box center [231, 210] width 97 height 97
click at [396, 177] on input "b. 48" at bounding box center [396, 175] width 1 height 3
radio input "true"
click at [423, 298] on button "Next" at bounding box center [395, 297] width 151 height 37
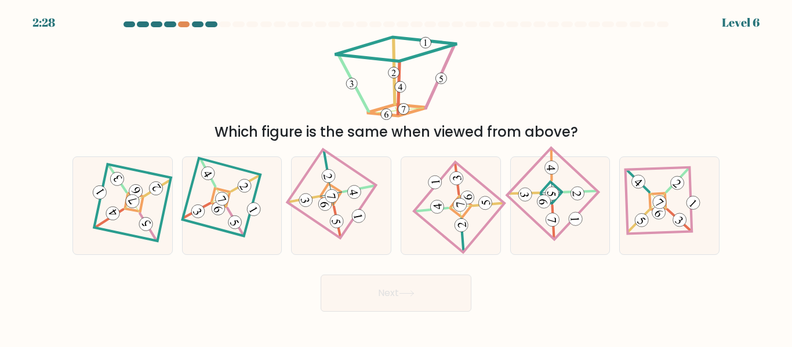
drag, startPoint x: 145, startPoint y: 191, endPoint x: 349, endPoint y: 271, distance: 218.8
click at [147, 191] on icon at bounding box center [122, 206] width 67 height 78
click at [396, 177] on input "a." at bounding box center [396, 175] width 1 height 3
radio input "true"
click at [421, 298] on button "Next" at bounding box center [395, 293] width 151 height 37
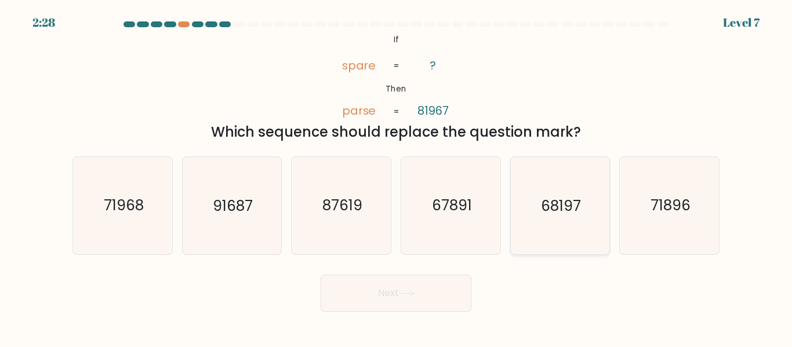
click at [553, 202] on text "68197" at bounding box center [561, 206] width 40 height 20
click at [396, 177] on input "e. 68197" at bounding box center [396, 175] width 1 height 3
radio input "true"
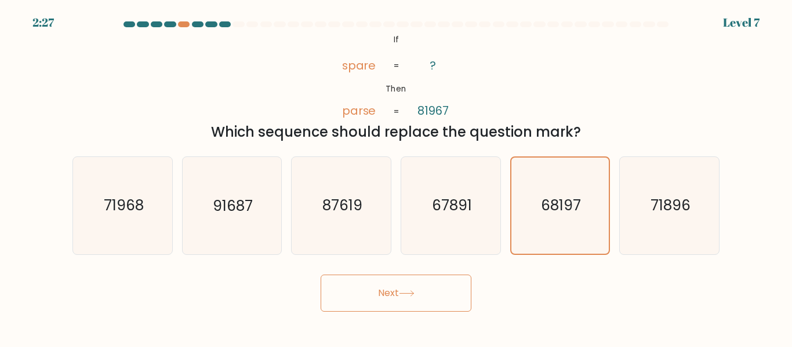
click at [414, 294] on icon at bounding box center [407, 293] width 16 height 6
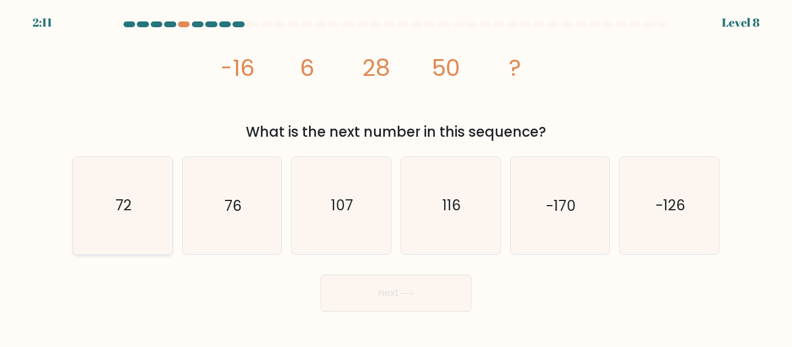
click at [156, 195] on icon "72" at bounding box center [122, 205] width 97 height 97
click at [396, 177] on input "a. 72" at bounding box center [396, 175] width 1 height 3
radio input "true"
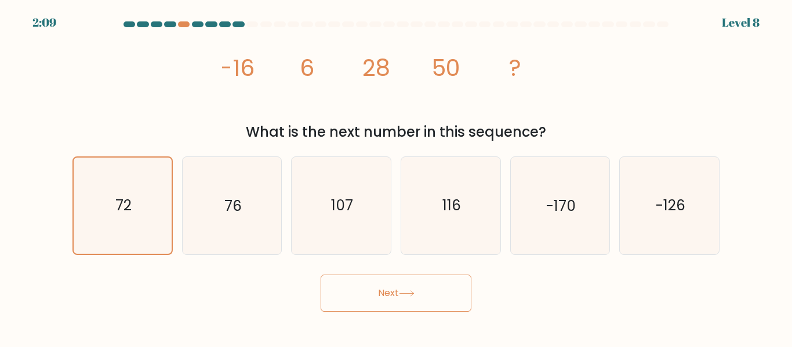
click at [421, 298] on button "Next" at bounding box center [395, 293] width 151 height 37
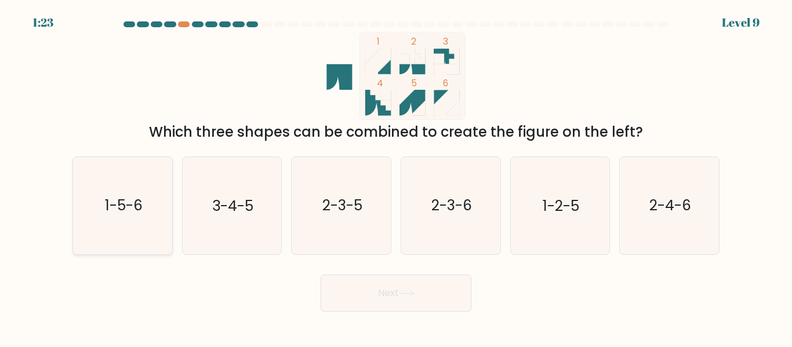
click at [133, 217] on icon "1-5-6" at bounding box center [122, 205] width 97 height 97
click at [396, 177] on input "a. 1-5-6" at bounding box center [396, 175] width 1 height 3
radio input "true"
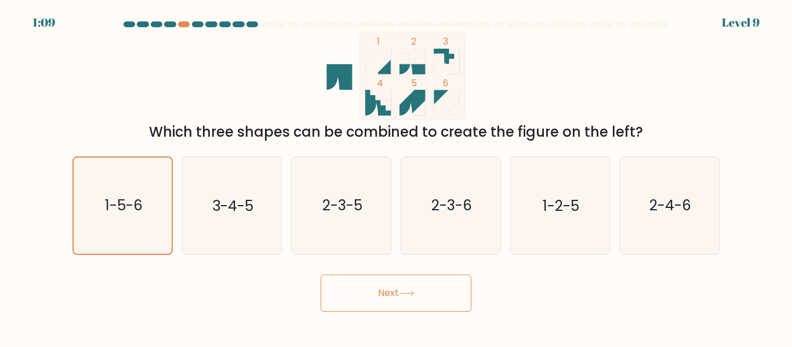
click at [412, 290] on icon at bounding box center [407, 293] width 16 height 6
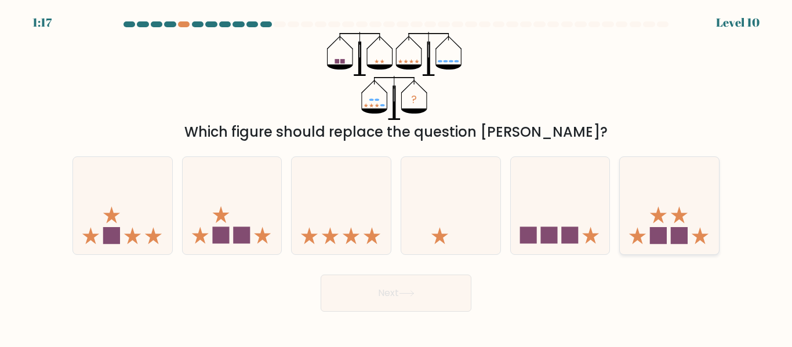
click at [662, 236] on rect at bounding box center [658, 235] width 17 height 17
click at [396, 177] on input "f." at bounding box center [396, 175] width 1 height 3
radio input "true"
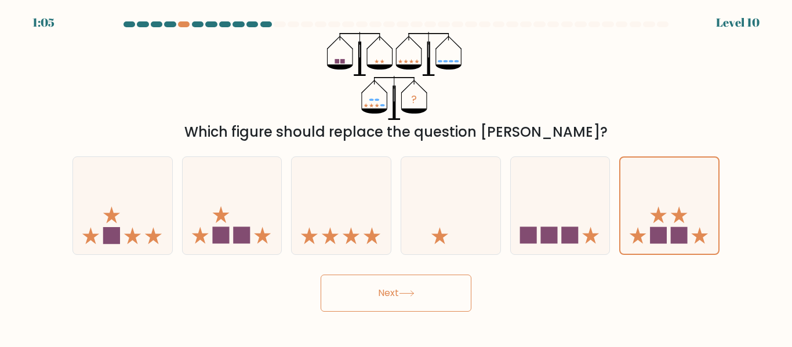
click at [409, 288] on button "Next" at bounding box center [395, 293] width 151 height 37
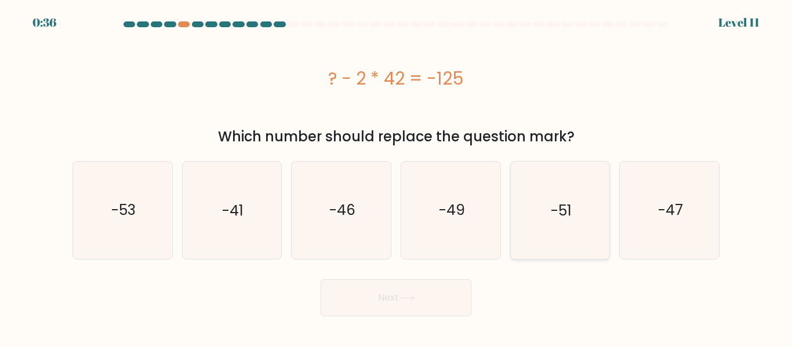
click at [573, 227] on icon "-51" at bounding box center [559, 210] width 97 height 97
click at [396, 177] on input "e. -51" at bounding box center [396, 175] width 1 height 3
radio input "true"
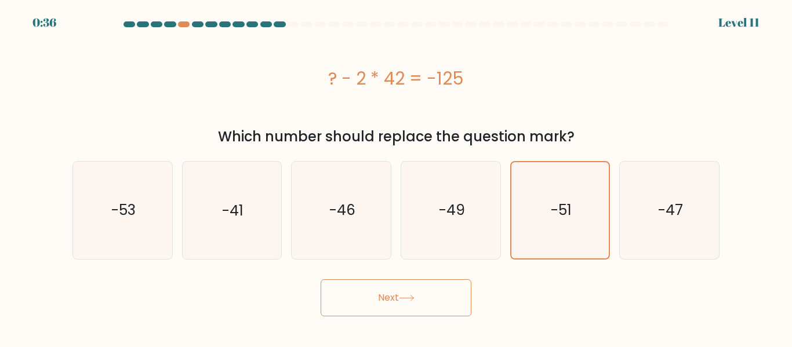
click at [431, 293] on button "Next" at bounding box center [395, 297] width 151 height 37
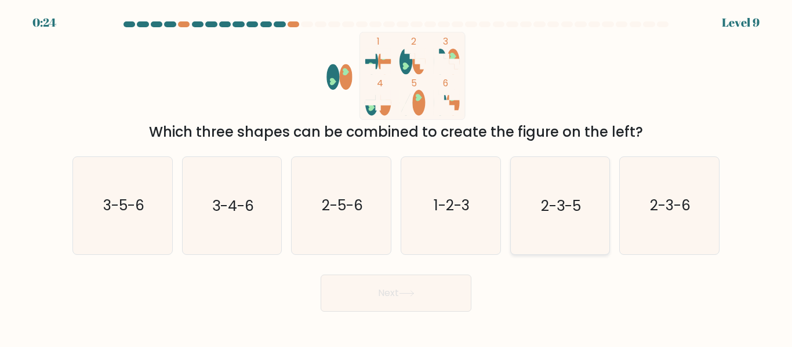
click at [563, 212] on text "2-3-5" at bounding box center [561, 206] width 40 height 20
click at [396, 177] on input "e. 2-3-5" at bounding box center [396, 175] width 1 height 3
radio input "true"
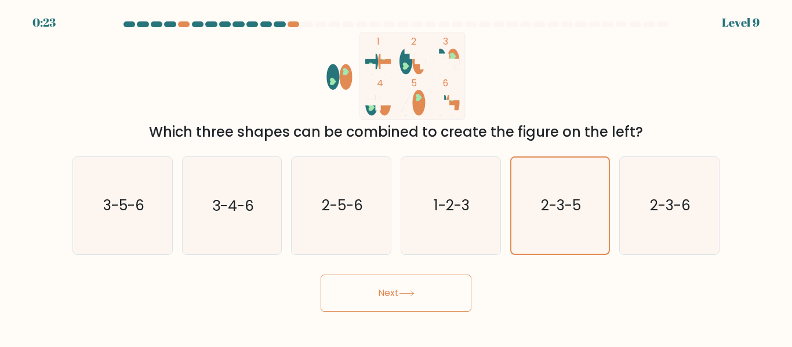
click at [451, 296] on button "Next" at bounding box center [395, 293] width 151 height 37
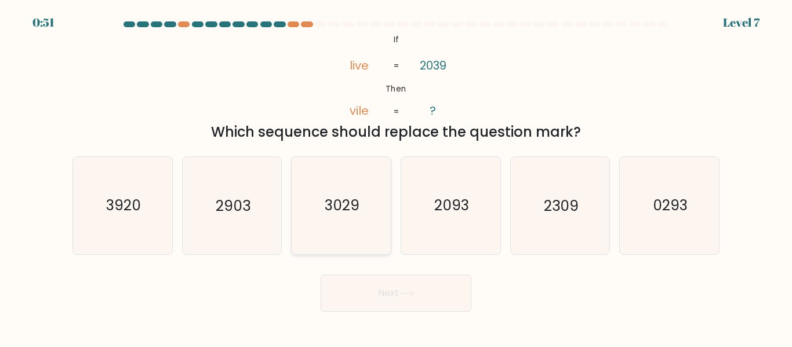
click at [343, 212] on text "3029" at bounding box center [342, 206] width 35 height 20
click at [396, 177] on input "c. 3029" at bounding box center [396, 175] width 1 height 3
radio input "true"
click at [438, 298] on button "Next" at bounding box center [395, 293] width 151 height 37
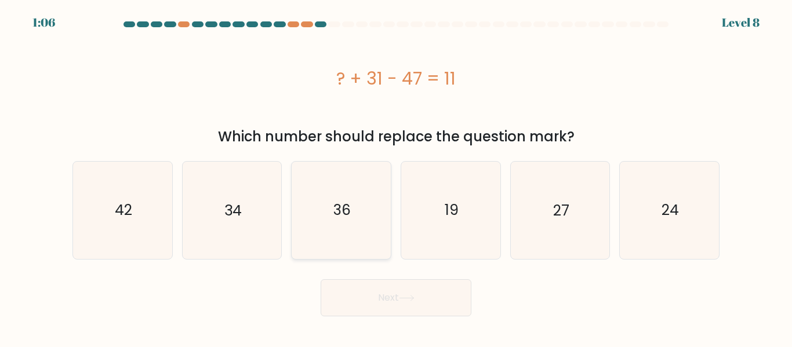
click at [352, 220] on icon "36" at bounding box center [341, 210] width 97 height 97
click at [396, 177] on input "c. 36" at bounding box center [396, 175] width 1 height 3
radio input "true"
click at [390, 316] on button "Next" at bounding box center [395, 297] width 151 height 37
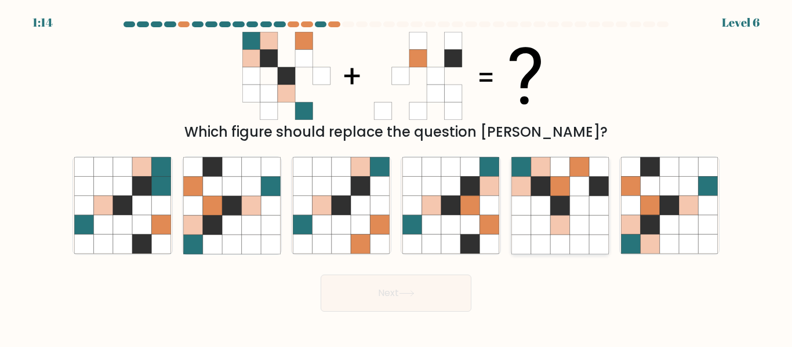
click at [571, 205] on icon at bounding box center [579, 205] width 19 height 19
click at [396, 177] on input "e." at bounding box center [396, 175] width 1 height 3
radio input "true"
click at [409, 289] on button "Next" at bounding box center [395, 293] width 151 height 37
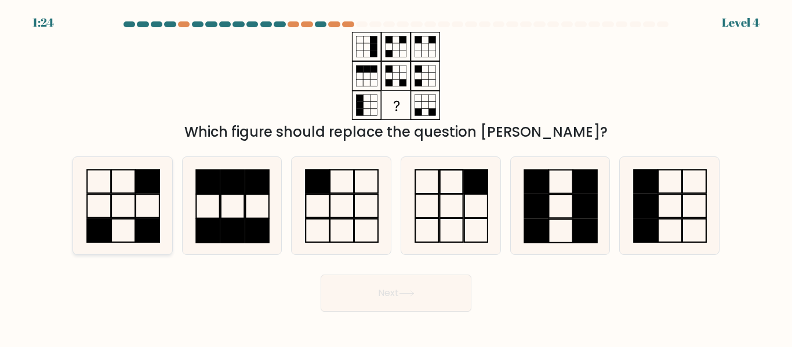
click at [155, 202] on icon at bounding box center [122, 205] width 97 height 97
click at [396, 177] on input "a." at bounding box center [396, 175] width 1 height 3
radio input "true"
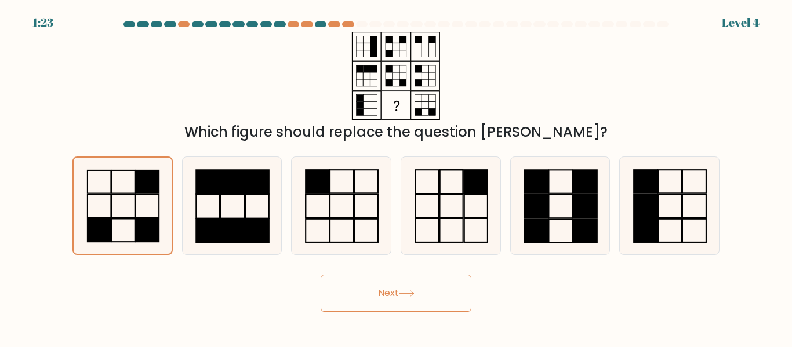
click at [391, 289] on button "Next" at bounding box center [395, 293] width 151 height 37
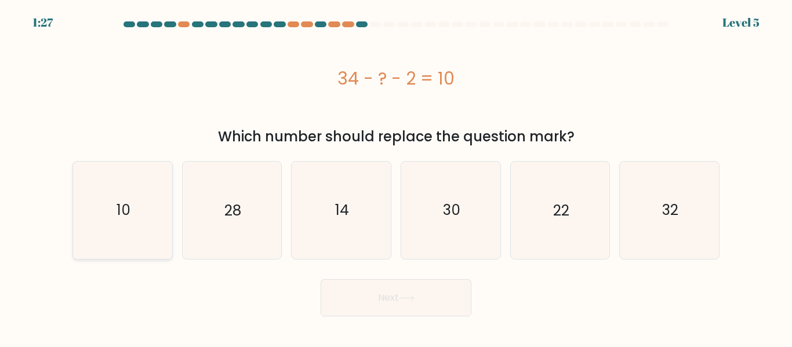
click at [141, 216] on icon "10" at bounding box center [122, 210] width 97 height 97
click at [396, 177] on input "a. 10" at bounding box center [396, 175] width 1 height 3
radio input "true"
click at [436, 303] on button "Next" at bounding box center [395, 297] width 151 height 37
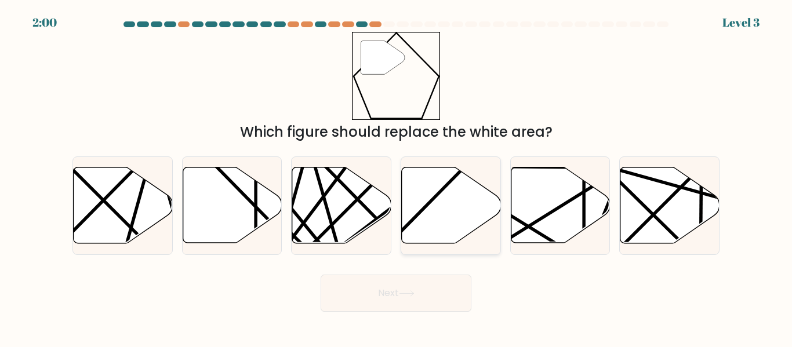
click at [463, 194] on icon at bounding box center [451, 205] width 99 height 76
click at [396, 177] on input "d." at bounding box center [396, 175] width 1 height 3
radio input "true"
click at [414, 295] on icon at bounding box center [407, 293] width 16 height 6
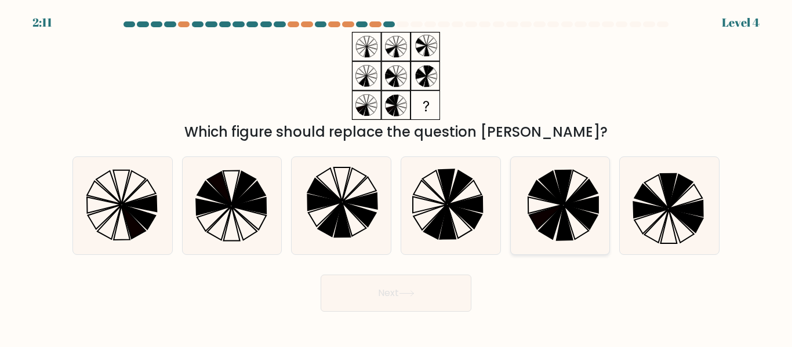
click at [563, 199] on icon at bounding box center [563, 187] width 16 height 34
click at [396, 177] on input "e." at bounding box center [396, 175] width 1 height 3
radio input "true"
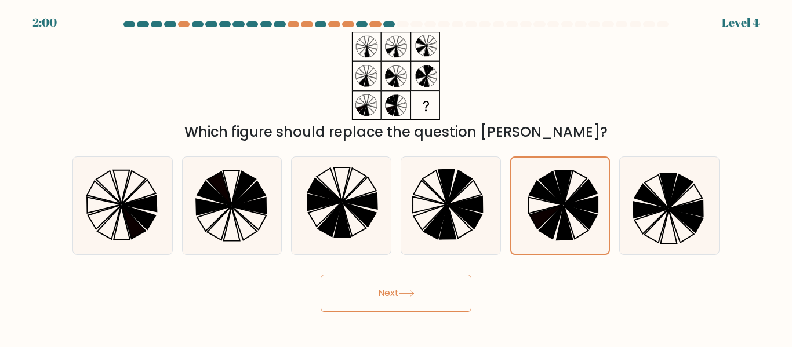
click at [422, 286] on button "Next" at bounding box center [395, 293] width 151 height 37
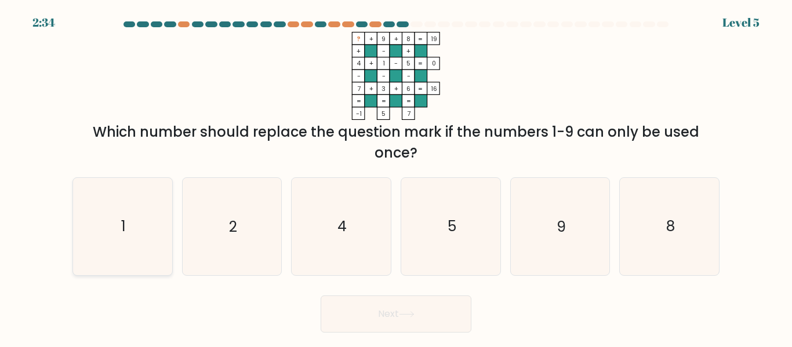
click at [142, 231] on icon "1" at bounding box center [122, 226] width 97 height 97
click at [396, 177] on input "a. 1" at bounding box center [396, 175] width 1 height 3
radio input "true"
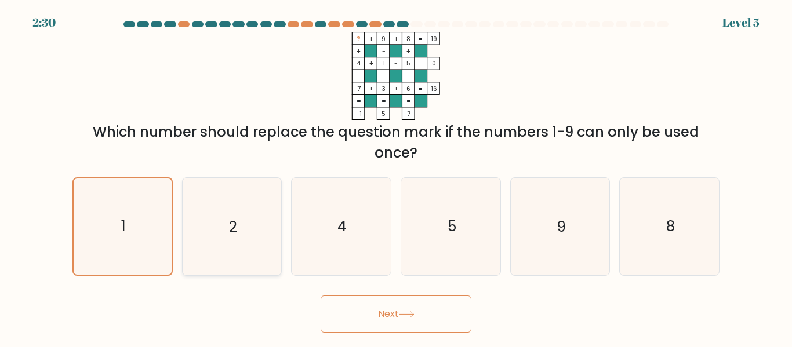
click at [247, 224] on icon "2" at bounding box center [231, 226] width 97 height 97
click at [396, 177] on input "b. 2" at bounding box center [396, 175] width 1 height 3
radio input "true"
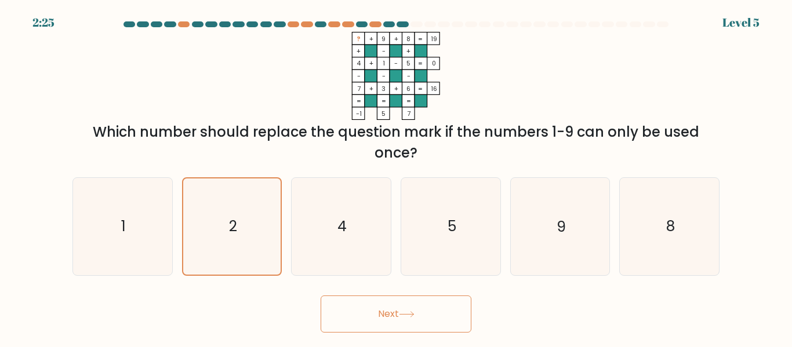
click at [425, 310] on button "Next" at bounding box center [395, 314] width 151 height 37
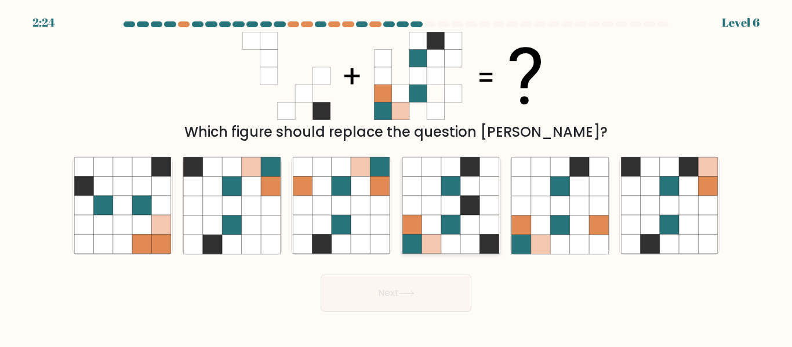
click at [454, 236] on icon at bounding box center [450, 244] width 19 height 19
click at [396, 177] on input "d." at bounding box center [396, 175] width 1 height 3
radio input "true"
click at [425, 299] on button "Next" at bounding box center [395, 293] width 151 height 37
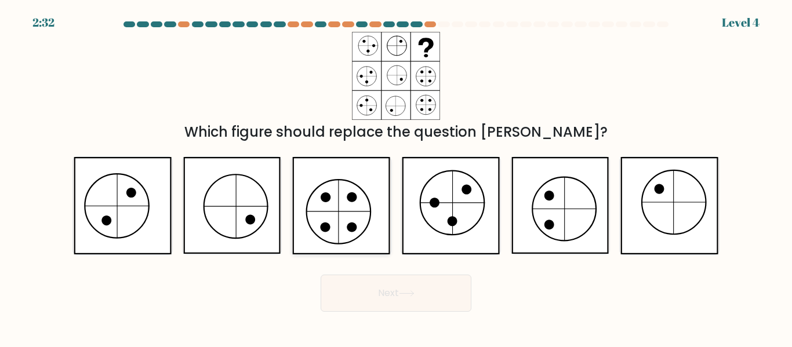
click at [365, 206] on icon at bounding box center [340, 205] width 97 height 97
click at [396, 177] on input "c." at bounding box center [396, 175] width 1 height 3
radio input "true"
click at [415, 288] on button "Next" at bounding box center [395, 293] width 151 height 37
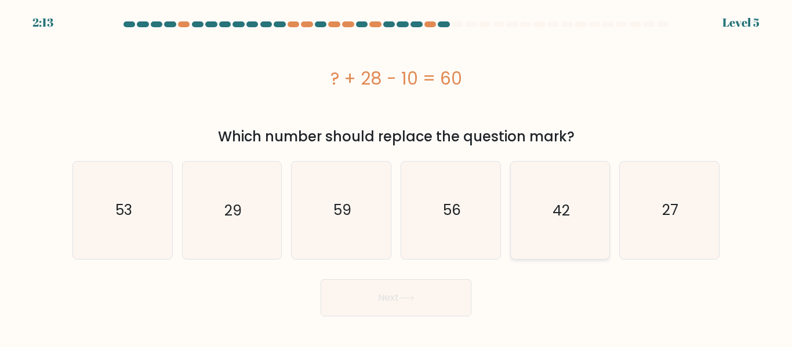
click at [597, 198] on icon "42" at bounding box center [559, 210] width 97 height 97
click at [396, 177] on input "e. 42" at bounding box center [396, 175] width 1 height 3
radio input "true"
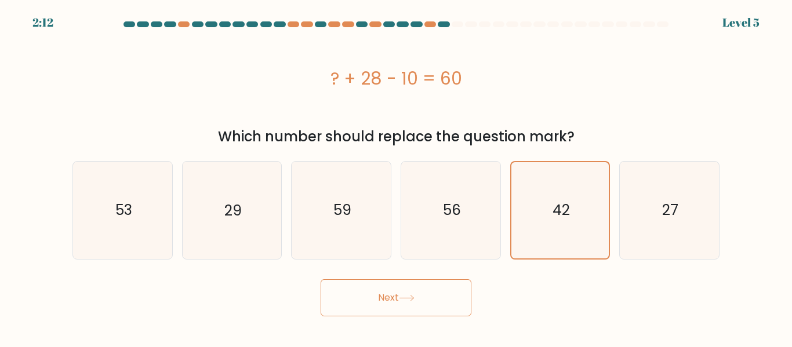
click at [423, 307] on button "Next" at bounding box center [395, 297] width 151 height 37
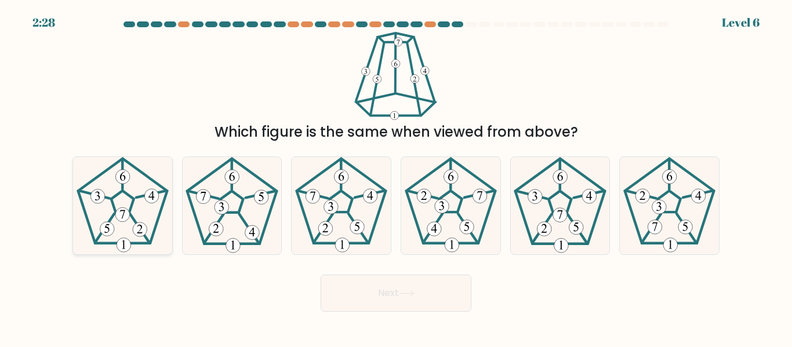
click at [142, 202] on icon at bounding box center [122, 205] width 97 height 97
click at [396, 177] on input "a." at bounding box center [396, 175] width 1 height 3
radio input "true"
click at [381, 288] on button "Next" at bounding box center [395, 293] width 151 height 37
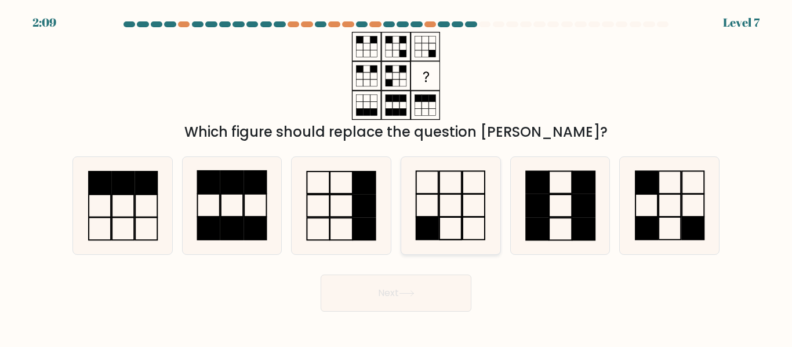
click at [460, 209] on icon at bounding box center [450, 205] width 97 height 97
click at [396, 177] on input "d." at bounding box center [396, 175] width 1 height 3
radio input "true"
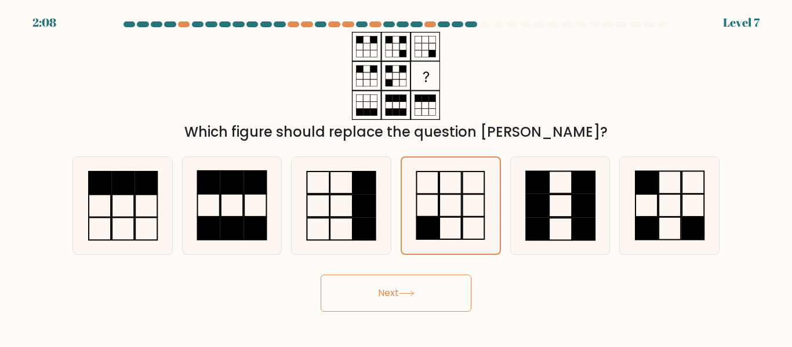
click at [385, 287] on button "Next" at bounding box center [395, 293] width 151 height 37
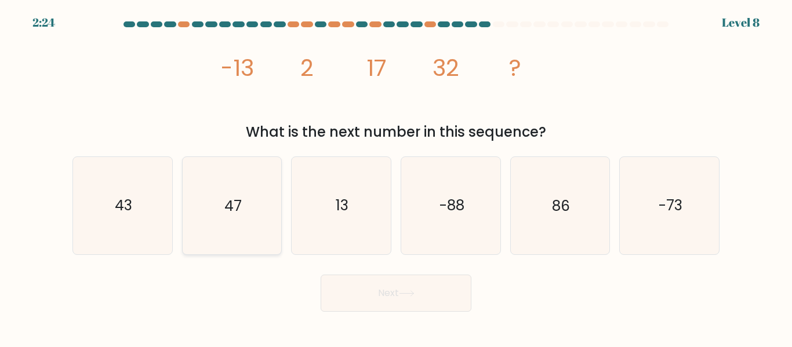
click at [248, 202] on icon "47" at bounding box center [231, 205] width 97 height 97
click at [396, 177] on input "b. 47" at bounding box center [396, 175] width 1 height 3
radio input "true"
click at [436, 298] on button "Next" at bounding box center [395, 293] width 151 height 37
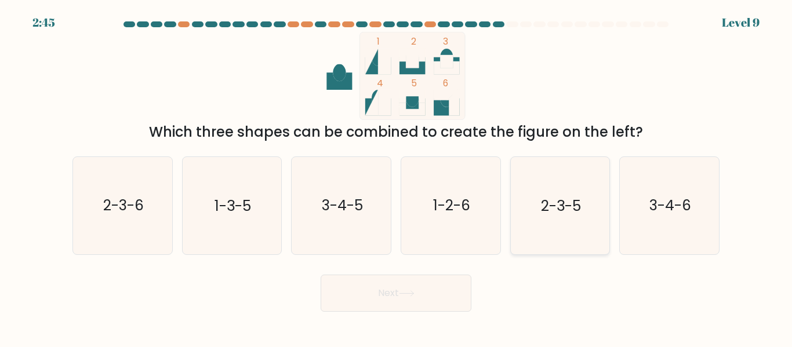
click at [548, 203] on text "2-3-5" at bounding box center [561, 206] width 40 height 20
click at [396, 177] on input "e. 2-3-5" at bounding box center [396, 175] width 1 height 3
radio input "true"
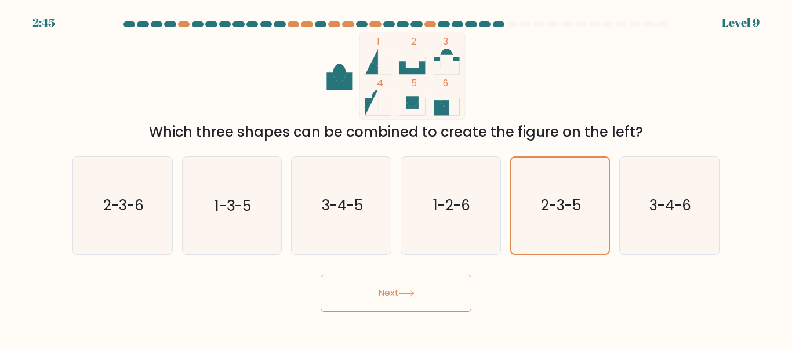
click at [393, 297] on button "Next" at bounding box center [395, 293] width 151 height 37
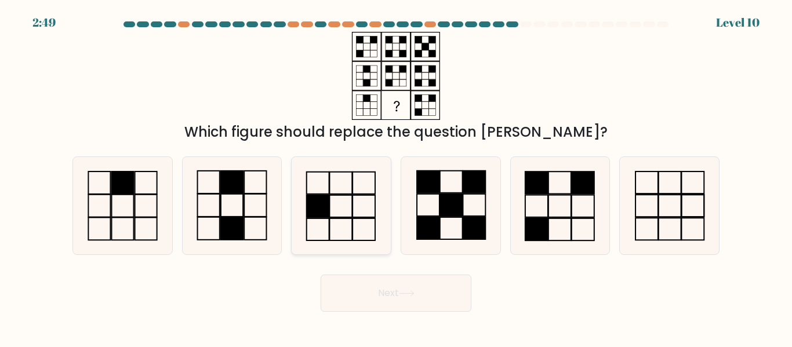
click at [317, 203] on rect at bounding box center [318, 206] width 23 height 22
click at [396, 177] on input "c." at bounding box center [396, 175] width 1 height 3
radio input "true"
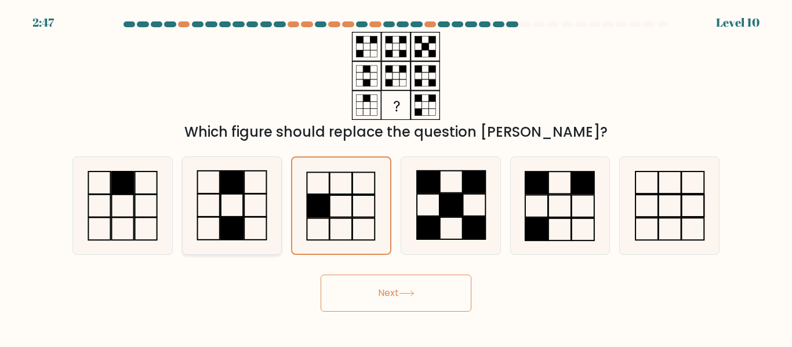
click at [248, 205] on icon at bounding box center [231, 205] width 97 height 97
click at [396, 177] on input "b." at bounding box center [396, 175] width 1 height 3
radio input "true"
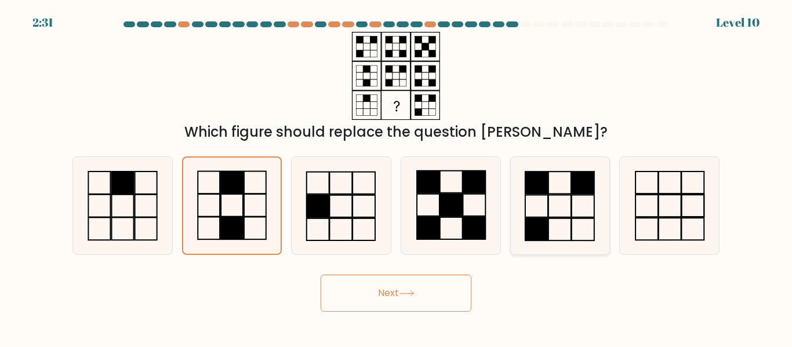
click at [558, 218] on rect at bounding box center [559, 229] width 23 height 22
click at [396, 177] on input "e." at bounding box center [396, 175] width 1 height 3
radio input "true"
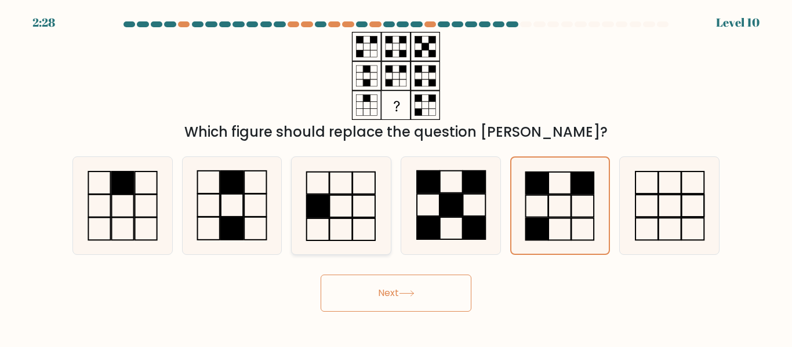
click at [344, 210] on icon at bounding box center [341, 205] width 97 height 97
click at [396, 177] on input "c." at bounding box center [396, 175] width 1 height 3
radio input "true"
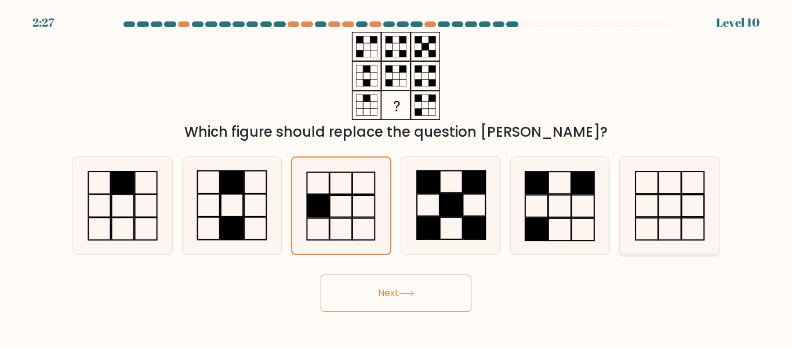
click at [667, 201] on icon at bounding box center [669, 205] width 97 height 97
click at [396, 177] on input "f." at bounding box center [396, 175] width 1 height 3
radio input "true"
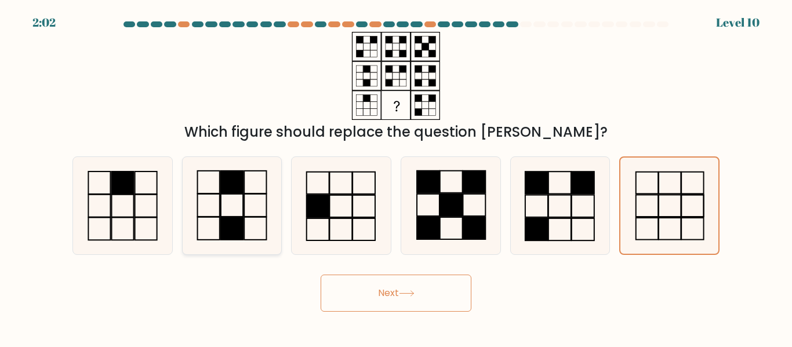
click at [211, 202] on icon at bounding box center [231, 205] width 97 height 97
click at [396, 177] on input "b." at bounding box center [396, 175] width 1 height 3
radio input "true"
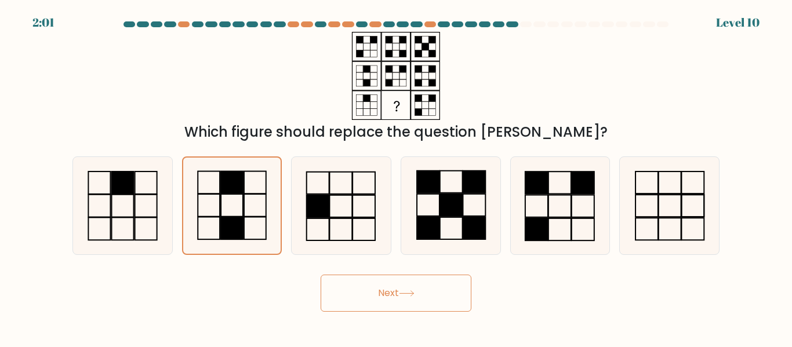
click at [420, 294] on button "Next" at bounding box center [395, 293] width 151 height 37
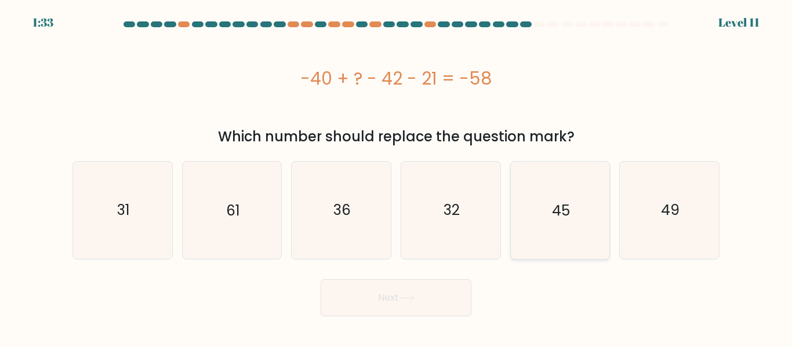
click at [566, 214] on text "45" at bounding box center [561, 210] width 18 height 20
click at [396, 177] on input "e. 45" at bounding box center [396, 175] width 1 height 3
radio input "true"
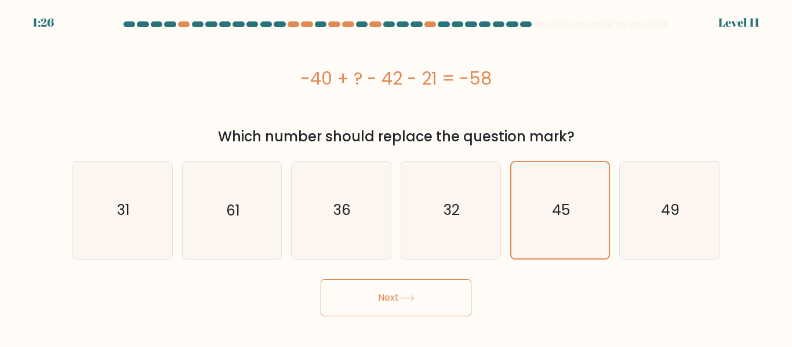
click at [427, 300] on button "Next" at bounding box center [395, 297] width 151 height 37
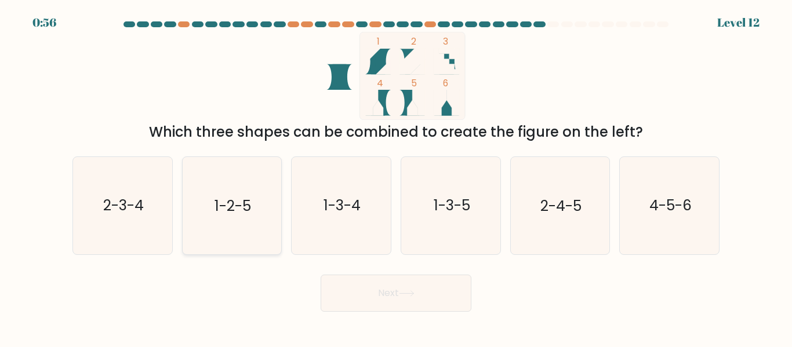
click at [258, 207] on icon "1-2-5" at bounding box center [231, 205] width 97 height 97
click at [396, 177] on input "b. 1-2-5" at bounding box center [396, 175] width 1 height 3
radio input "true"
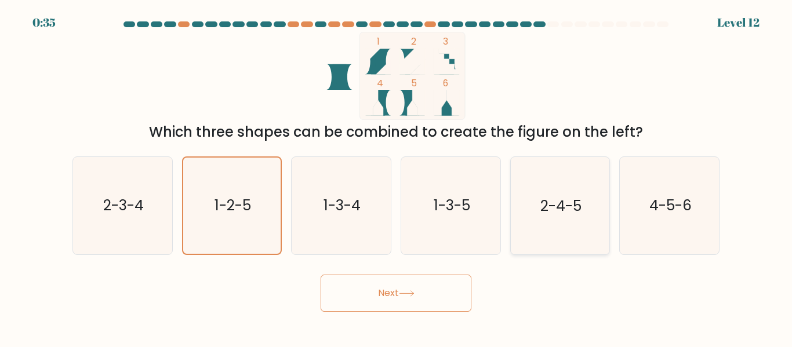
click at [573, 222] on icon "2-4-5" at bounding box center [559, 205] width 97 height 97
click at [396, 177] on input "e. 2-4-5" at bounding box center [396, 175] width 1 height 3
radio input "true"
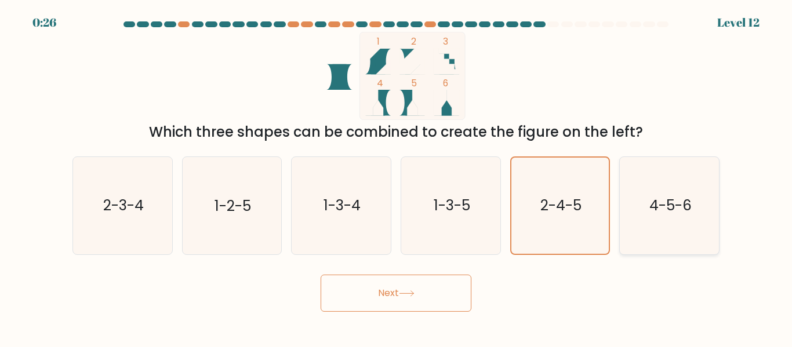
drag, startPoint x: 669, startPoint y: 217, endPoint x: 538, endPoint y: 258, distance: 137.3
click at [669, 218] on icon "4-5-6" at bounding box center [669, 205] width 97 height 97
click at [396, 177] on input "f. 4-5-6" at bounding box center [396, 175] width 1 height 3
radio input "true"
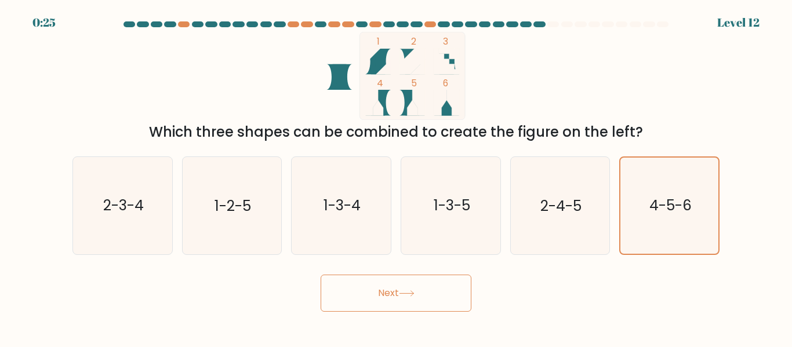
click at [420, 300] on button "Next" at bounding box center [395, 293] width 151 height 37
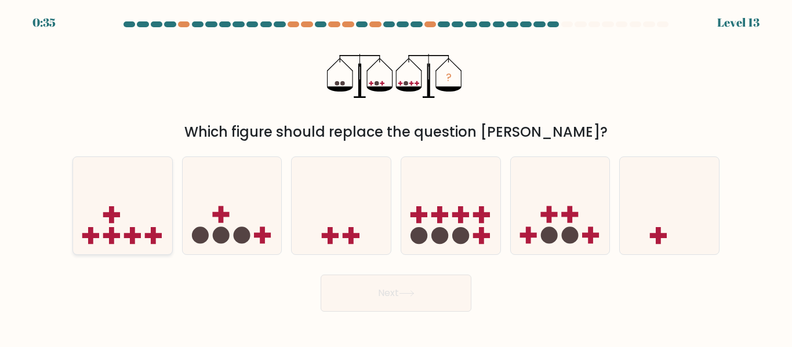
click at [126, 225] on icon at bounding box center [122, 206] width 99 height 82
click at [396, 177] on input "a." at bounding box center [396, 175] width 1 height 3
radio input "true"
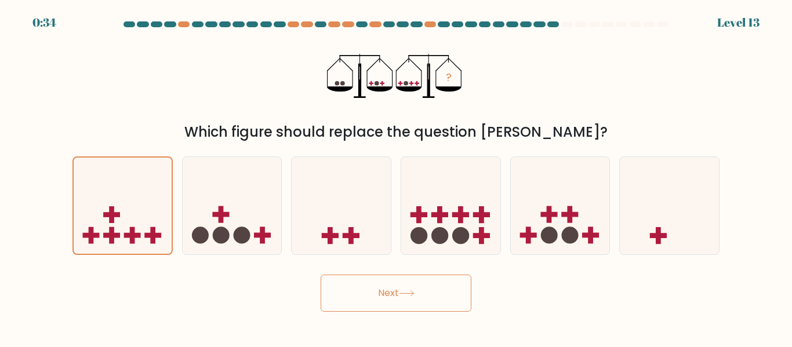
click at [399, 285] on button "Next" at bounding box center [395, 293] width 151 height 37
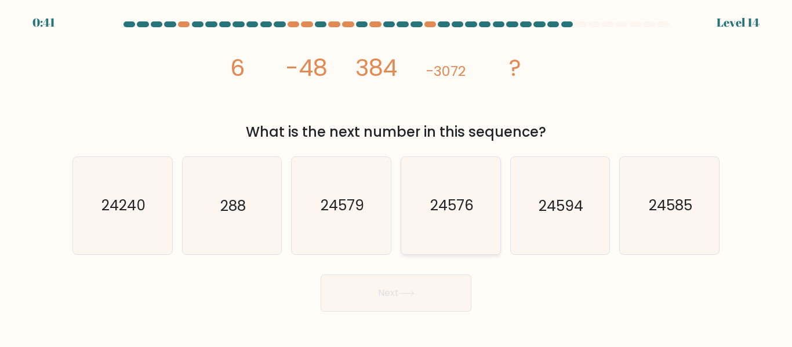
click at [483, 223] on icon "24576" at bounding box center [450, 205] width 97 height 97
click at [396, 177] on input "d. 24576" at bounding box center [396, 175] width 1 height 3
radio input "true"
click at [439, 292] on button "Next" at bounding box center [395, 293] width 151 height 37
click at [438, 292] on button "Next" at bounding box center [395, 293] width 151 height 37
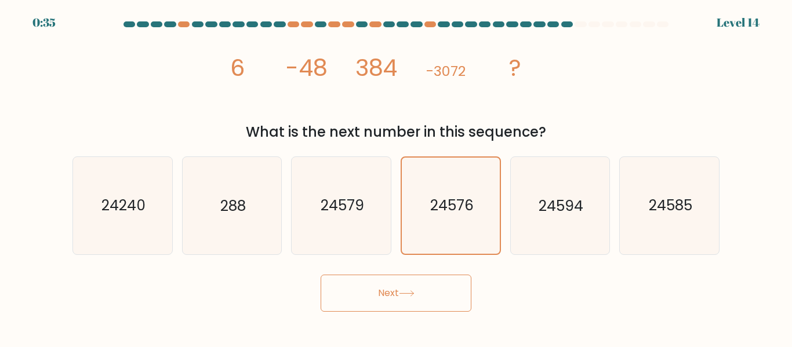
click at [407, 296] on icon at bounding box center [407, 293] width 16 height 6
drag, startPoint x: 467, startPoint y: 184, endPoint x: 516, endPoint y: 195, distance: 51.2
click at [467, 184] on icon "24576" at bounding box center [451, 206] width 96 height 96
click at [396, 177] on input "d. 24576" at bounding box center [396, 175] width 1 height 3
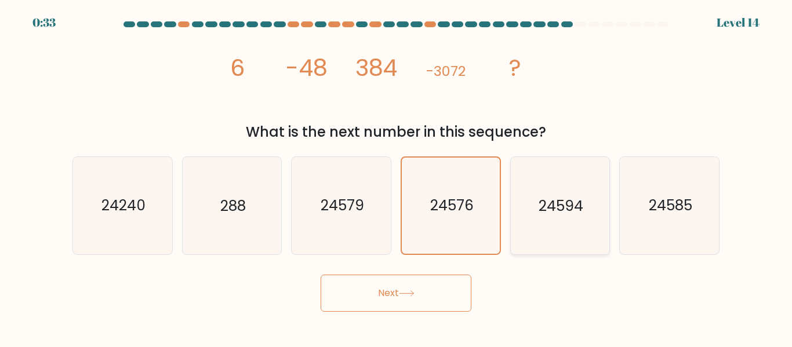
drag, startPoint x: 547, startPoint y: 199, endPoint x: 555, endPoint y: 203, distance: 8.8
click at [548, 200] on text "24594" at bounding box center [560, 206] width 45 height 20
click at [396, 177] on input "e. 24594" at bounding box center [396, 175] width 1 height 3
radio input "true"
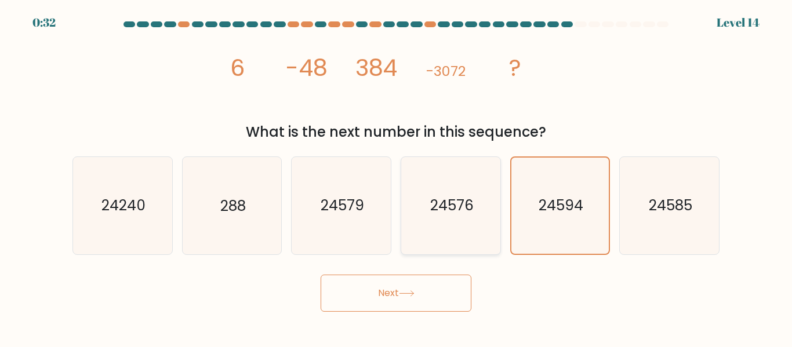
click at [454, 210] on text "24576" at bounding box center [450, 206] width 43 height 20
click at [396, 177] on input "d. 24576" at bounding box center [396, 175] width 1 height 3
radio input "true"
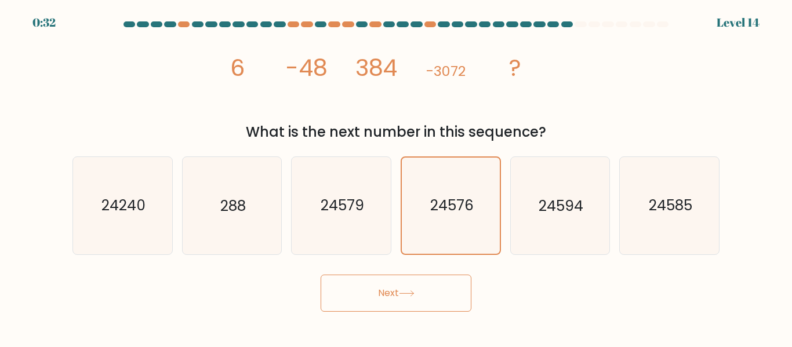
click at [426, 289] on button "Next" at bounding box center [395, 293] width 151 height 37
click at [422, 290] on button "Next" at bounding box center [395, 293] width 151 height 37
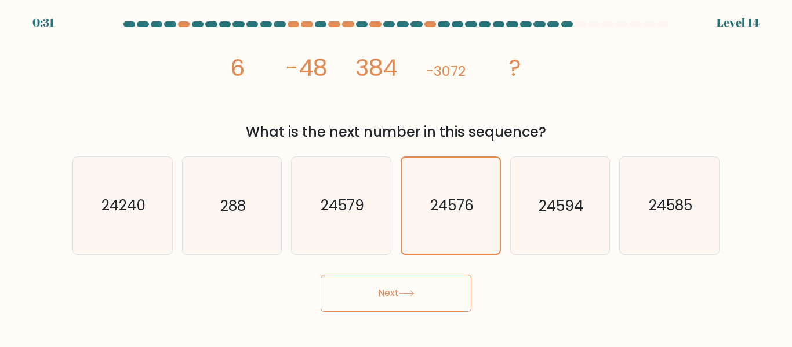
click at [422, 290] on button "Next" at bounding box center [395, 293] width 151 height 37
click at [423, 292] on button "Next" at bounding box center [395, 293] width 151 height 37
click at [425, 292] on button "Next" at bounding box center [395, 293] width 151 height 37
click at [421, 287] on button "Next" at bounding box center [395, 293] width 151 height 37
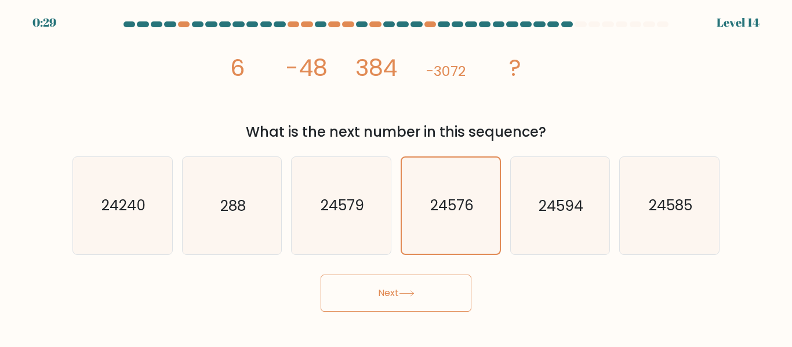
click at [421, 287] on button "Next" at bounding box center [395, 293] width 151 height 37
drag, startPoint x: 402, startPoint y: 275, endPoint x: 409, endPoint y: 286, distance: 12.2
click at [403, 276] on button "Next" at bounding box center [395, 293] width 151 height 37
click at [409, 287] on button "Next" at bounding box center [395, 293] width 151 height 37
click at [412, 287] on button "Next" at bounding box center [395, 293] width 151 height 37
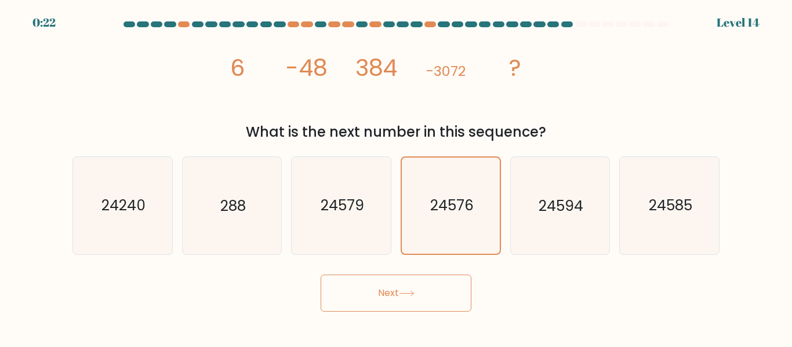
click at [412, 291] on button "Next" at bounding box center [395, 293] width 151 height 37
click at [396, 311] on button "Next" at bounding box center [395, 293] width 151 height 37
click at [397, 292] on button "Next" at bounding box center [395, 293] width 151 height 37
click at [361, 191] on icon "24579" at bounding box center [341, 205] width 97 height 97
click at [396, 177] on input "c. 24579" at bounding box center [396, 175] width 1 height 3
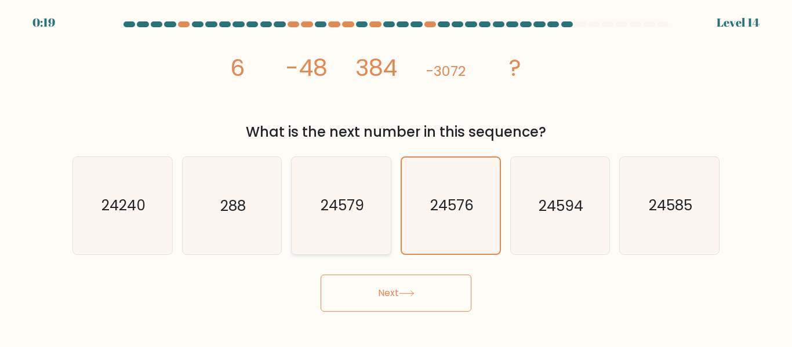
radio input "true"
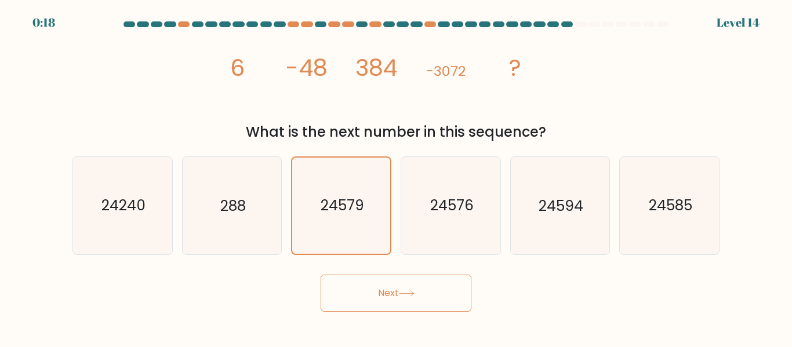
click at [395, 275] on button "Next" at bounding box center [395, 293] width 151 height 37
click at [400, 286] on button "Next" at bounding box center [395, 293] width 151 height 37
click at [439, 177] on icon "24576" at bounding box center [450, 205] width 97 height 97
click at [396, 177] on input "d. 24576" at bounding box center [396, 175] width 1 height 3
radio input "true"
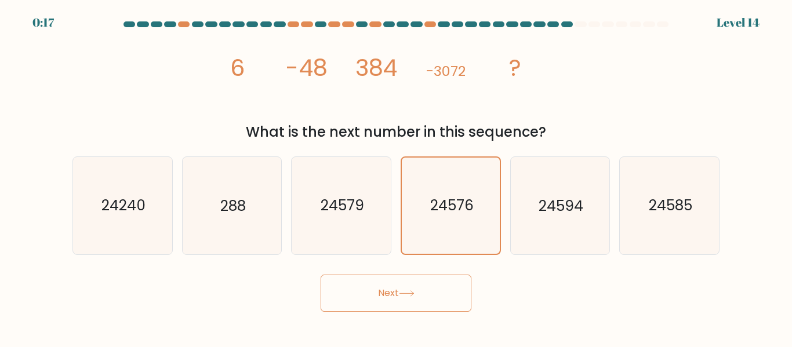
drag, startPoint x: 422, startPoint y: 326, endPoint x: 438, endPoint y: 312, distance: 21.3
click at [427, 323] on body "0:17 Level 14" at bounding box center [396, 173] width 792 height 347
click at [448, 289] on button "Next" at bounding box center [395, 293] width 151 height 37
click at [448, 288] on button "Next" at bounding box center [395, 293] width 151 height 37
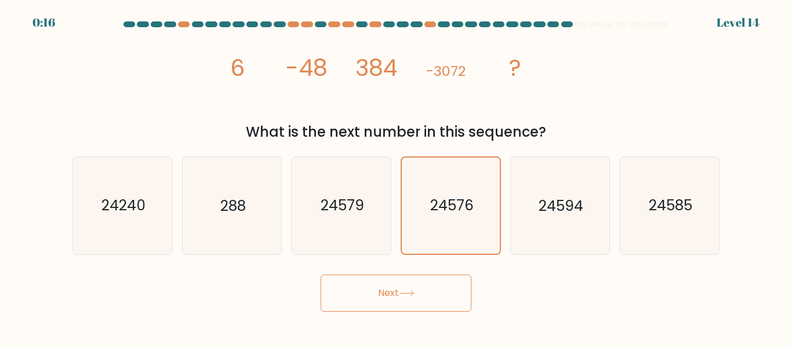
click at [448, 288] on button "Next" at bounding box center [395, 293] width 151 height 37
click at [447, 286] on button "Next" at bounding box center [395, 293] width 151 height 37
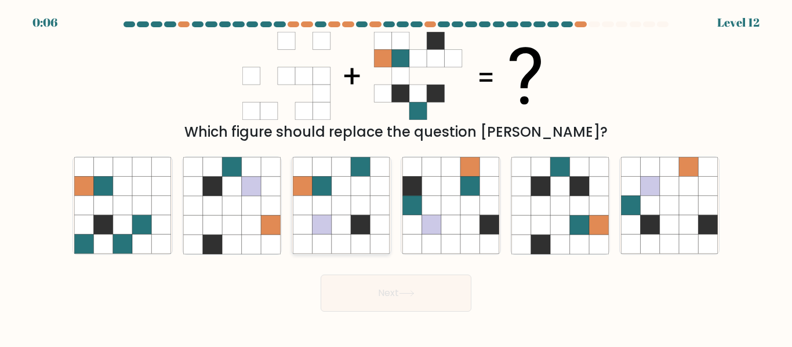
click at [362, 227] on icon at bounding box center [360, 225] width 19 height 19
click at [396, 177] on input "c." at bounding box center [396, 175] width 1 height 3
radio input "true"
click at [155, 225] on icon at bounding box center [160, 225] width 19 height 19
click at [396, 177] on input "a." at bounding box center [396, 175] width 1 height 3
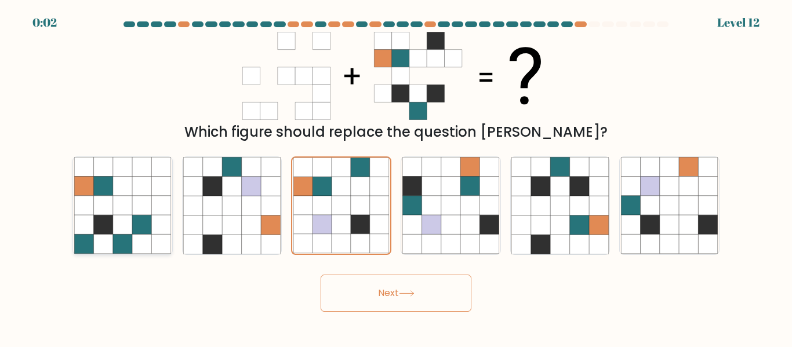
radio input "true"
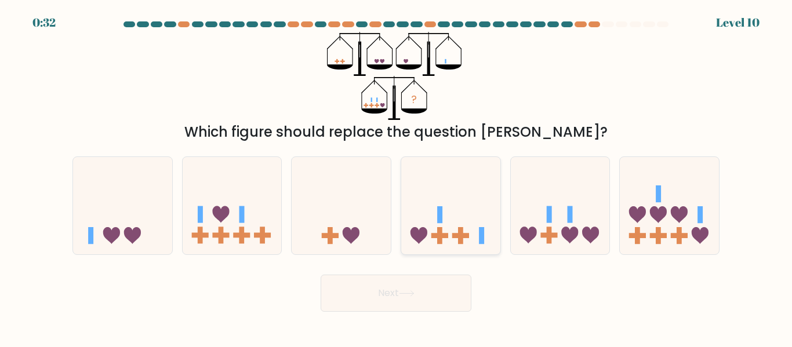
click at [464, 227] on icon at bounding box center [450, 206] width 99 height 82
click at [396, 177] on input "d." at bounding box center [396, 175] width 1 height 3
radio input "true"
click at [572, 225] on icon at bounding box center [560, 206] width 99 height 82
click at [396, 177] on input "e." at bounding box center [396, 175] width 1 height 3
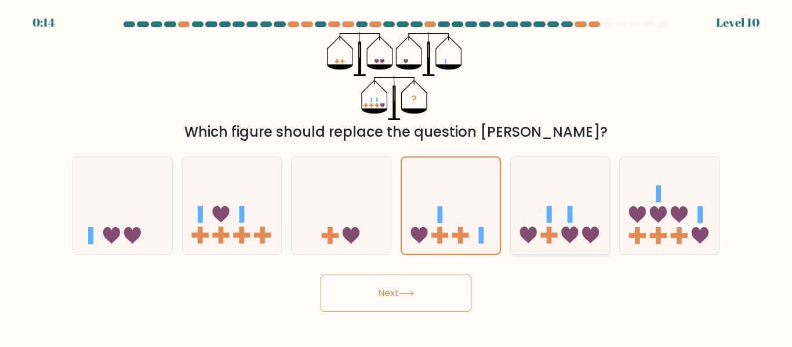
radio input "true"
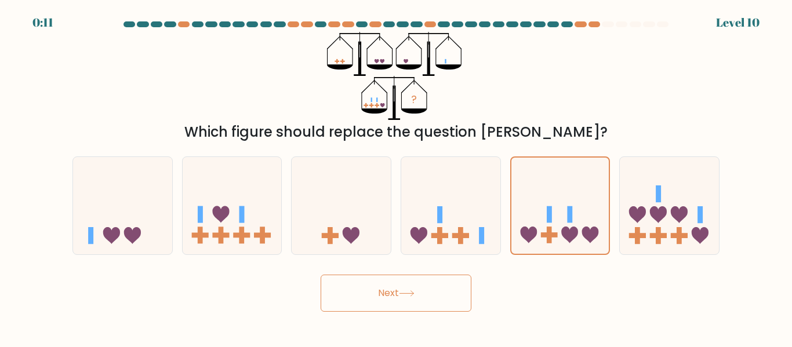
click at [432, 295] on button "Next" at bounding box center [395, 293] width 151 height 37
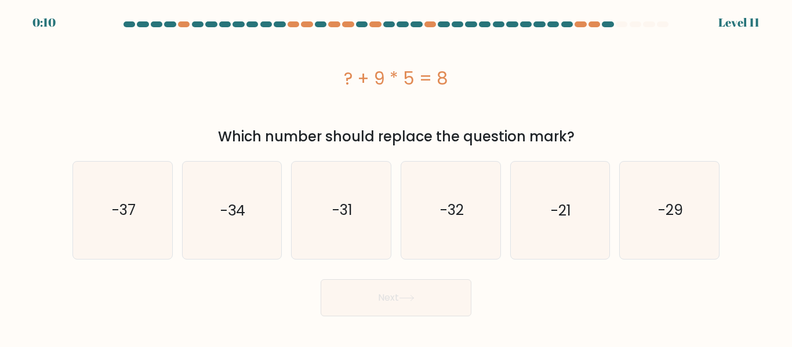
click at [429, 293] on button "Next" at bounding box center [395, 297] width 151 height 37
click at [603, 83] on div "? + 9 * 5 = 8" at bounding box center [395, 78] width 647 height 26
click at [239, 216] on text "-34" at bounding box center [232, 210] width 25 height 20
click at [396, 177] on input "b. -34" at bounding box center [396, 175] width 1 height 3
radio input "true"
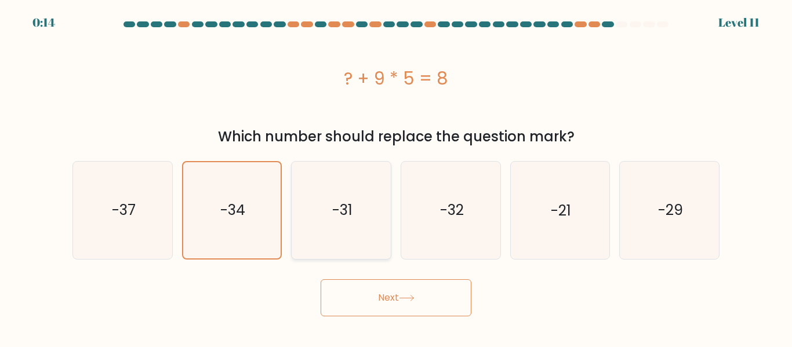
click at [354, 225] on icon "-31" at bounding box center [341, 210] width 97 height 97
click at [396, 177] on input "c. -31" at bounding box center [396, 175] width 1 height 3
radio input "true"
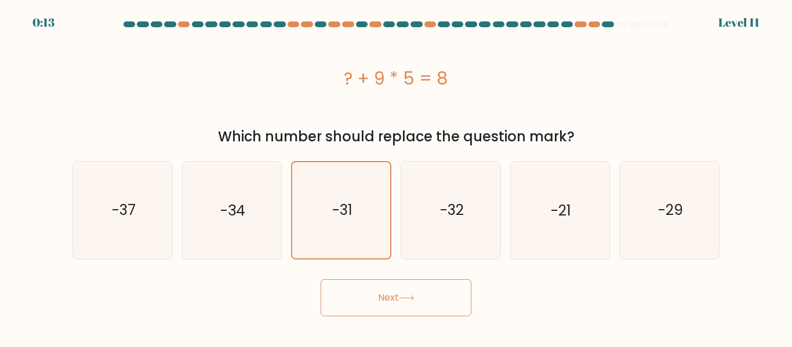
drag, startPoint x: 418, startPoint y: 298, endPoint x: 429, endPoint y: 293, distance: 11.9
click at [419, 298] on button "Next" at bounding box center [395, 297] width 151 height 37
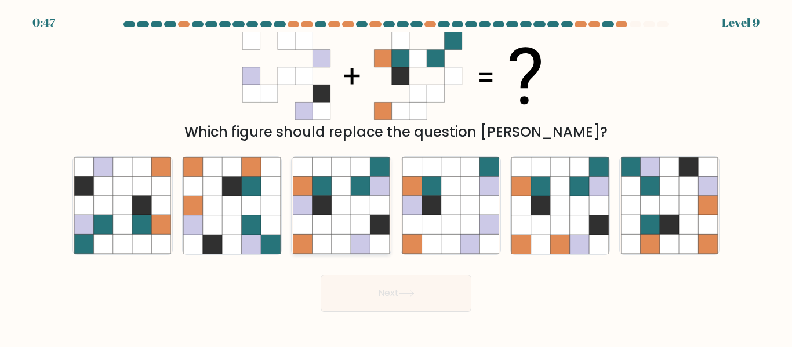
click at [355, 182] on icon at bounding box center [360, 186] width 19 height 19
click at [396, 177] on input "c." at bounding box center [396, 175] width 1 height 3
radio input "true"
click at [413, 296] on icon at bounding box center [407, 293] width 16 height 6
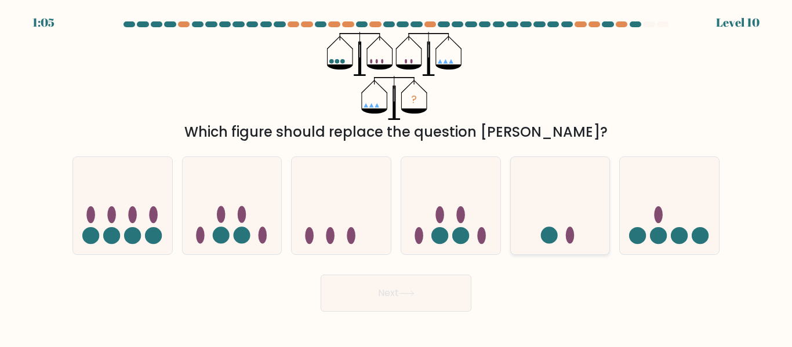
click at [564, 235] on icon at bounding box center [560, 206] width 99 height 82
click at [396, 177] on input "e." at bounding box center [396, 175] width 1 height 3
radio input "true"
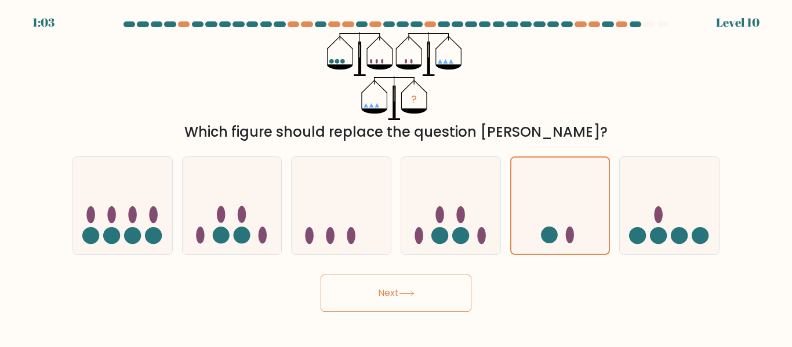
click at [414, 300] on button "Next" at bounding box center [395, 293] width 151 height 37
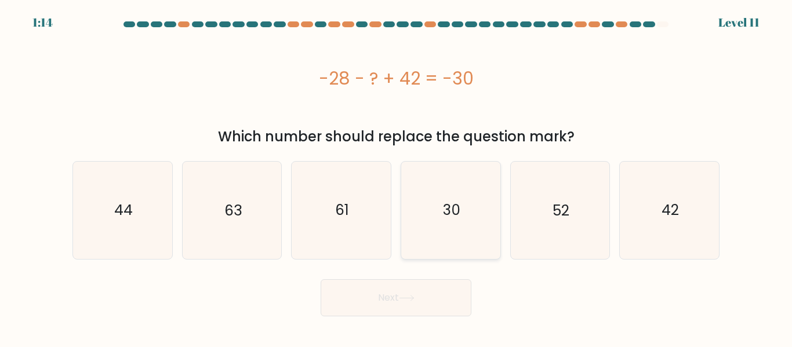
click at [441, 201] on icon "30" at bounding box center [450, 210] width 97 height 97
click at [396, 177] on input "d. 30" at bounding box center [396, 175] width 1 height 3
radio input "true"
click at [137, 211] on icon "44" at bounding box center [122, 210] width 97 height 97
click at [396, 177] on input "a. 44" at bounding box center [396, 175] width 1 height 3
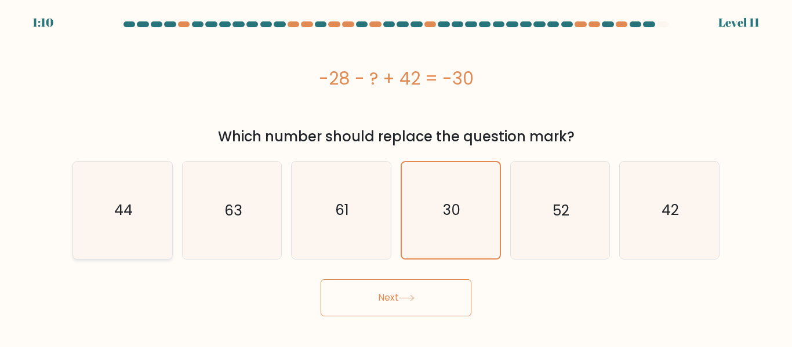
radio input "true"
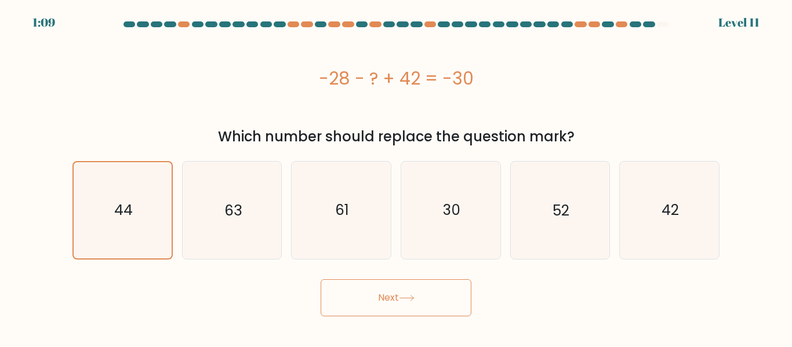
click at [413, 296] on icon at bounding box center [407, 298] width 16 height 6
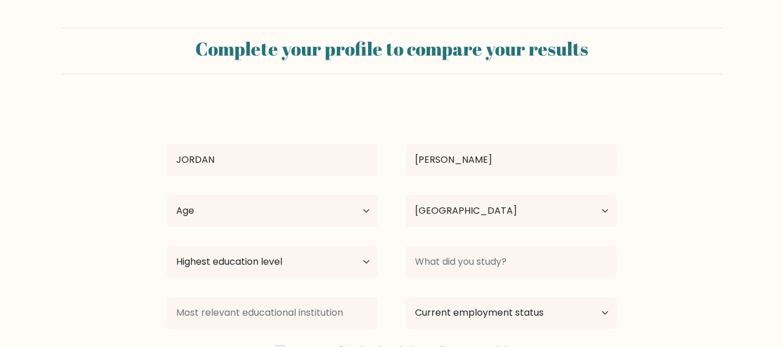
select select "PH"
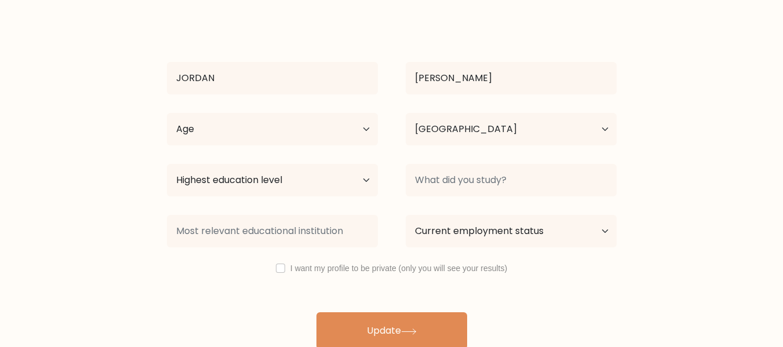
scroll to position [92, 0]
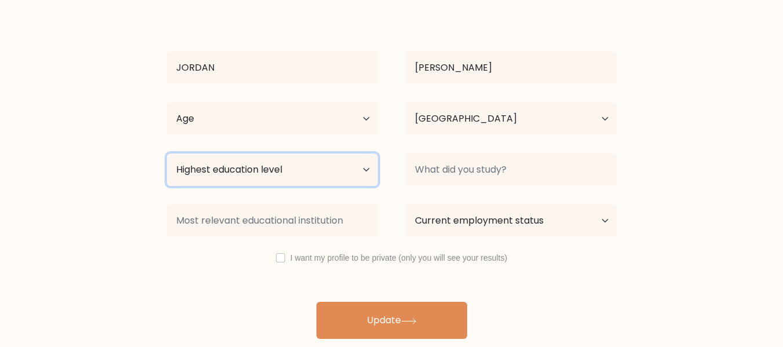
click at [363, 170] on select "Highest education level No schooling Primary Lower Secondary Upper Secondary Oc…" at bounding box center [272, 170] width 211 height 32
select select "bachelors_degree"
click at [167, 154] on select "Highest education level No schooling Primary Lower Secondary Upper Secondary Oc…" at bounding box center [272, 170] width 211 height 32
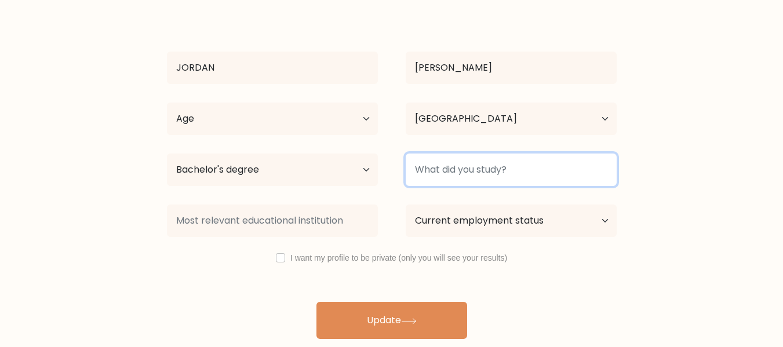
click at [448, 173] on input at bounding box center [511, 170] width 211 height 32
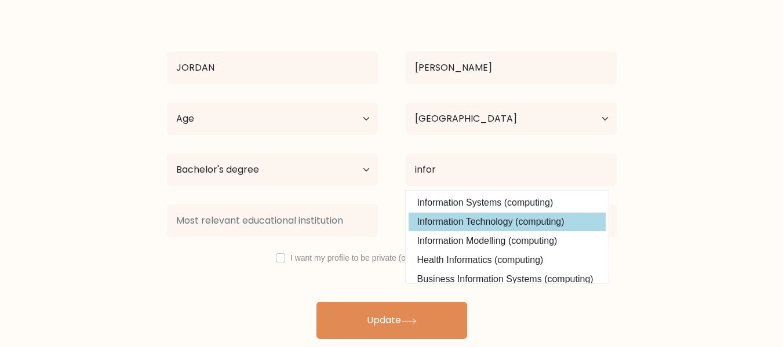
click at [523, 223] on option "Information Technology (computing)" at bounding box center [507, 222] width 197 height 19
type input "Information Technology"
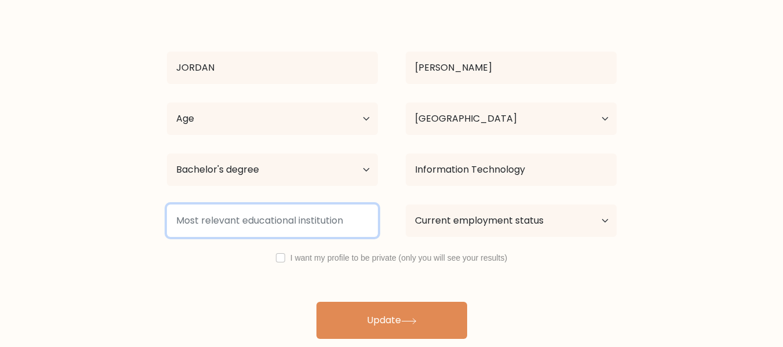
click at [301, 217] on input at bounding box center [272, 221] width 211 height 32
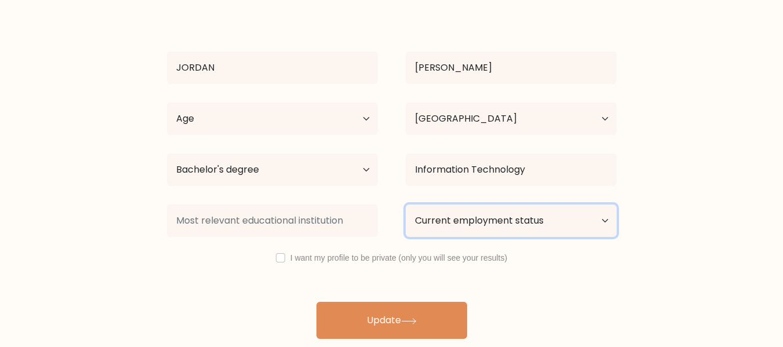
click at [494, 213] on select "Current employment status Employed Student Retired Other / prefer not to answer" at bounding box center [511, 221] width 211 height 32
select select "other"
click at [406, 205] on select "Current employment status Employed Student Retired Other / prefer not to answer" at bounding box center [511, 221] width 211 height 32
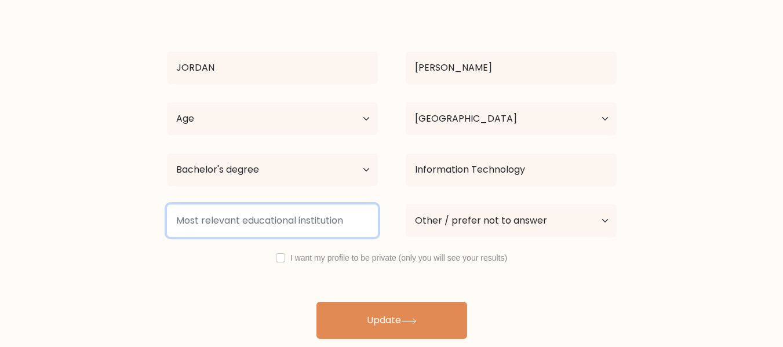
click at [275, 223] on input at bounding box center [272, 221] width 211 height 32
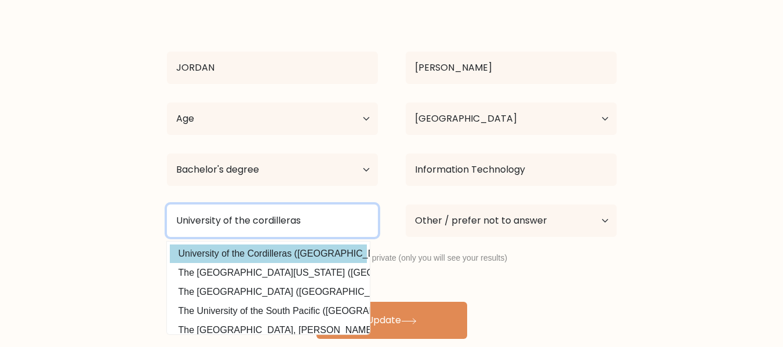
type input "University of the cordilleras"
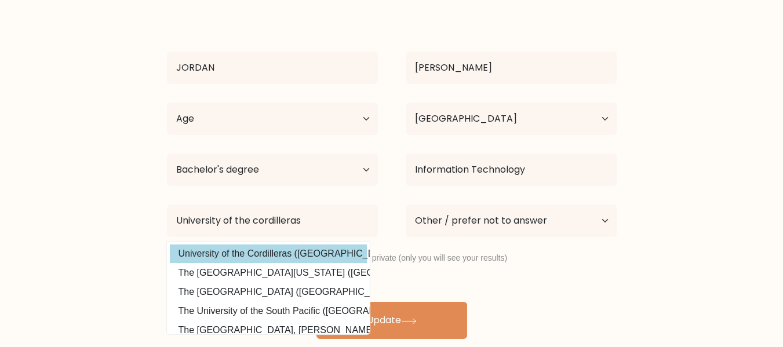
click at [330, 259] on div "JORDAN DELA CRUZ Age Under 18 years old 18-24 years old 25-34 years old 35-44 y…" at bounding box center [392, 174] width 464 height 329
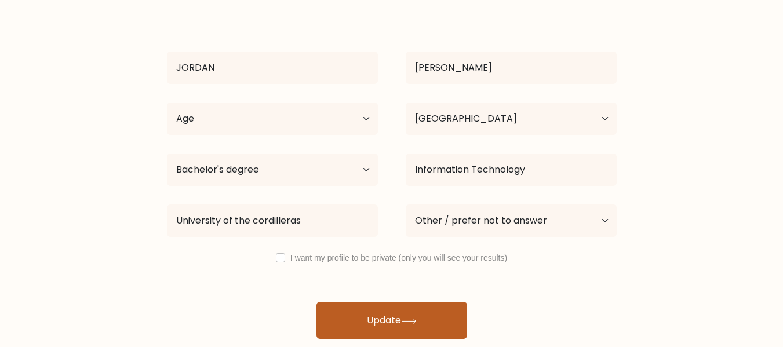
click at [435, 317] on button "Update" at bounding box center [391, 320] width 151 height 37
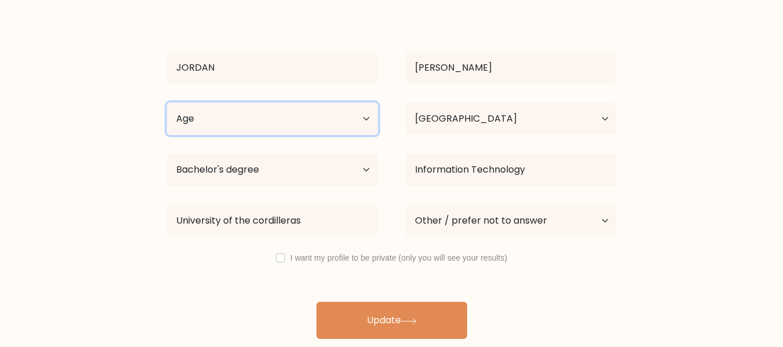
drag, startPoint x: 271, startPoint y: 108, endPoint x: 280, endPoint y: 111, distance: 10.3
click at [271, 108] on select "Age Under 18 years old 18-24 years old 25-34 years old 35-44 years old 45-54 ye…" at bounding box center [272, 119] width 211 height 32
click at [167, 103] on select "Age Under 18 years old 18-24 years old 25-34 years old 35-44 years old 45-54 ye…" at bounding box center [272, 119] width 211 height 32
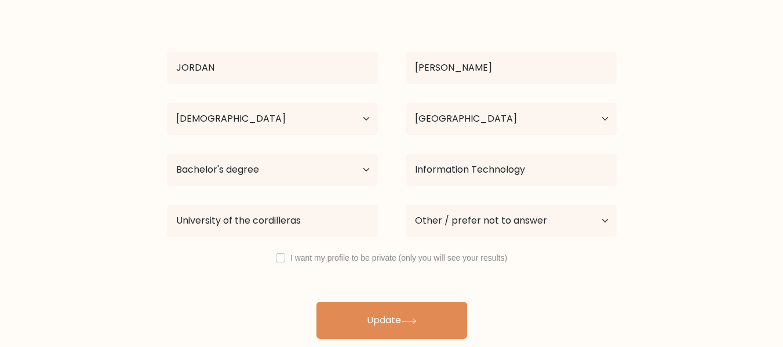
click at [337, 136] on div "Age Under 18 years old 18-24 years old 25-34 years old 35-44 years old 45-54 ye…" at bounding box center [272, 119] width 239 height 42
click at [316, 109] on select "Age Under 18 years old 18-24 years old 25-34 years old 35-44 years old 45-54 ye…" at bounding box center [272, 119] width 211 height 32
select select "25_34"
click at [167, 103] on select "Age Under 18 years old 18-24 years old 25-34 years old 35-44 years old 45-54 ye…" at bounding box center [272, 119] width 211 height 32
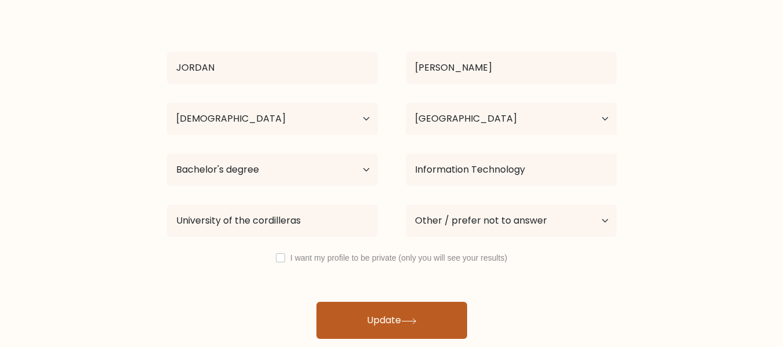
click at [409, 312] on button "Update" at bounding box center [391, 320] width 151 height 37
